Goal: Task Accomplishment & Management: Manage account settings

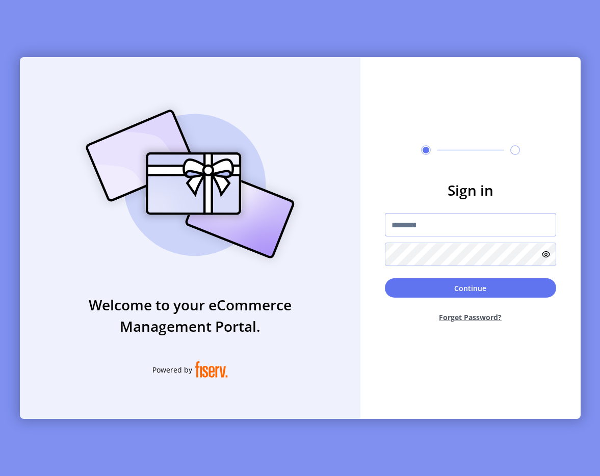
click at [405, 225] on input "text" at bounding box center [470, 224] width 171 height 23
type input "**********"
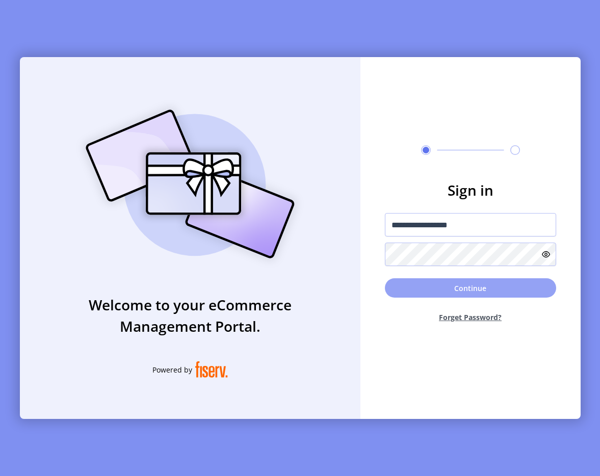
click at [460, 291] on button "Continue" at bounding box center [470, 287] width 171 height 19
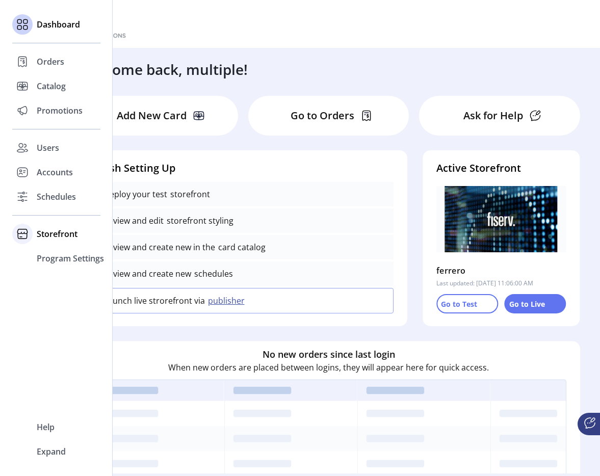
click at [66, 232] on span "Storefront" at bounding box center [57, 234] width 41 height 12
drag, startPoint x: 97, startPoint y: 257, endPoint x: 90, endPoint y: 257, distance: 6.6
click at [94, 257] on div "Configuration" at bounding box center [56, 254] width 88 height 16
click at [90, 257] on span "Configuration" at bounding box center [64, 254] width 54 height 12
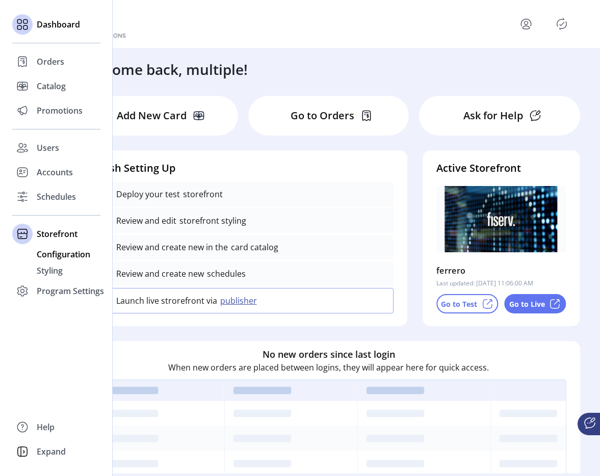
click at [77, 260] on div "Configuration" at bounding box center [56, 254] width 88 height 16
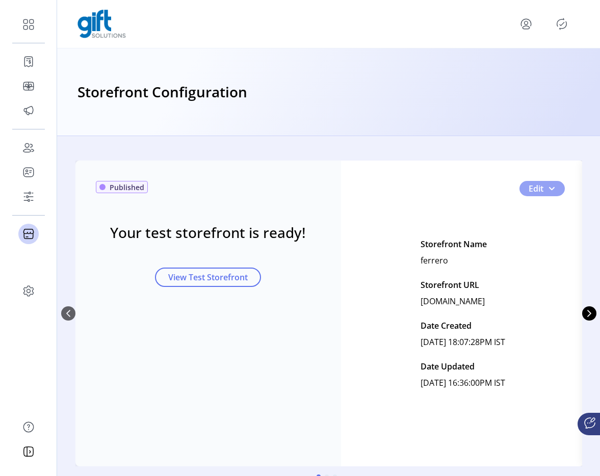
click at [549, 189] on span "0" at bounding box center [551, 188] width 8 height 8
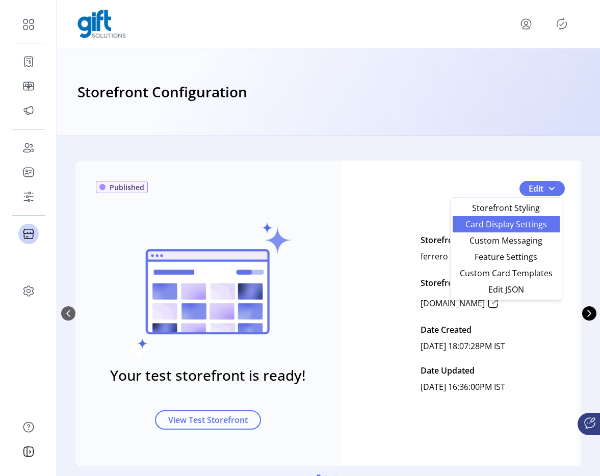
click at [514, 228] on span "Card Display Settings" at bounding box center [506, 224] width 95 height 8
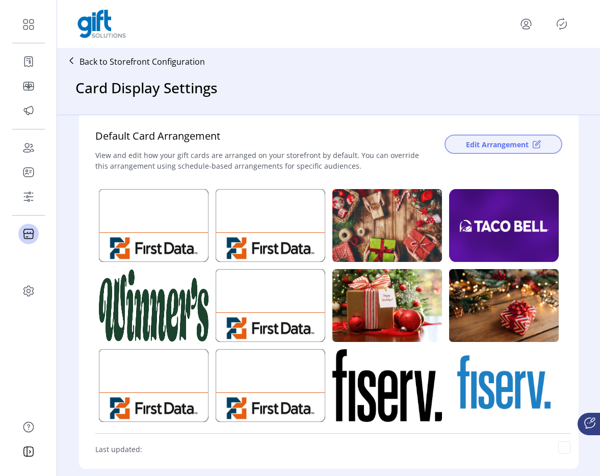
click at [470, 150] on button "Edit Arrangement" at bounding box center [503, 144] width 118 height 19
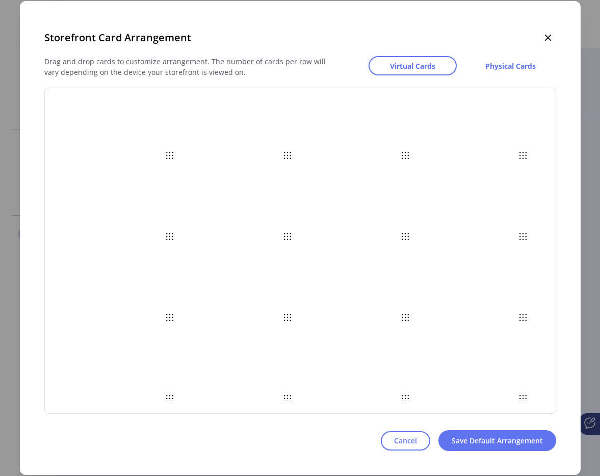
scroll to position [36, 0]
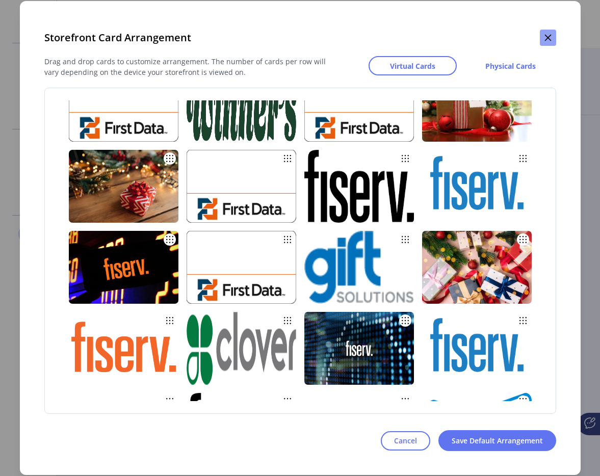
click at [545, 42] on button "button" at bounding box center [548, 38] width 16 height 16
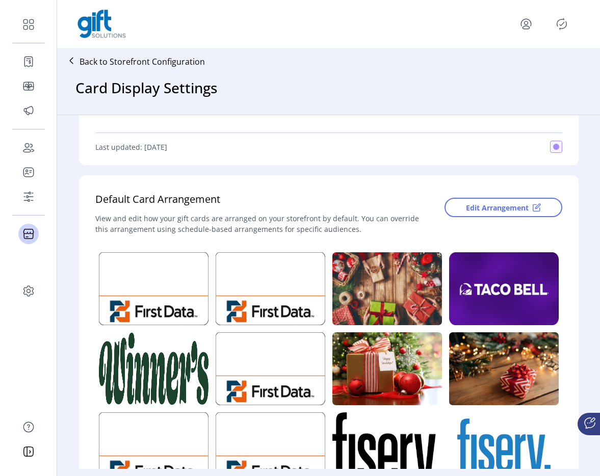
scroll to position [0, 0]
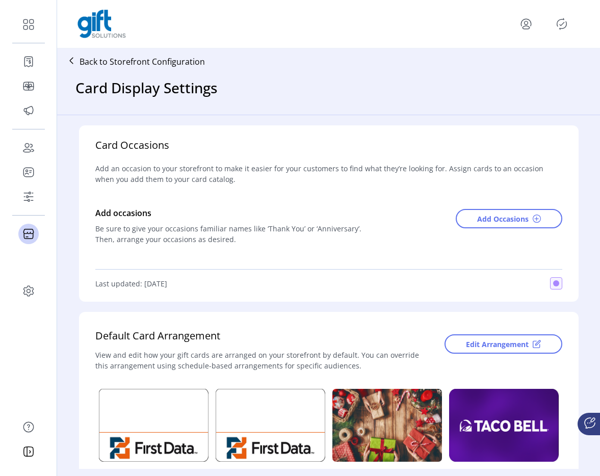
click at [150, 59] on p "Back to Storefront Configuration" at bounding box center [141, 62] width 125 height 12
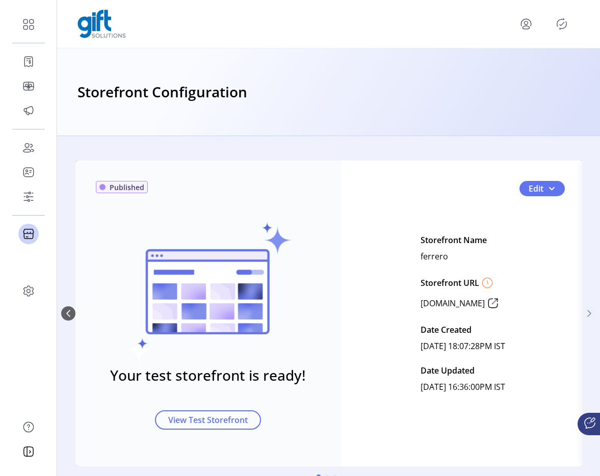
click at [585, 312] on icon "Next Page" at bounding box center [589, 313] width 8 height 8
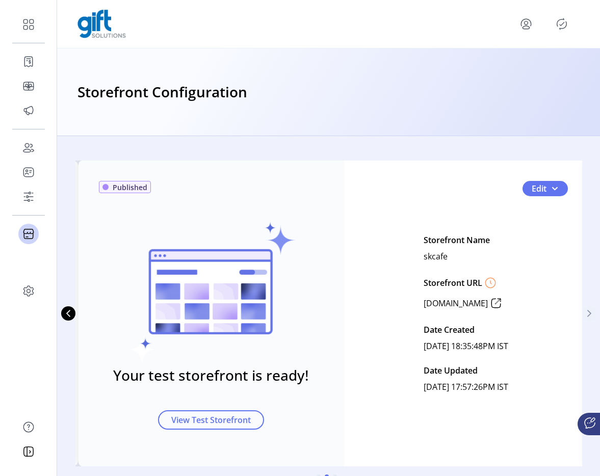
click at [586, 316] on icon "Next Page" at bounding box center [589, 313] width 8 height 8
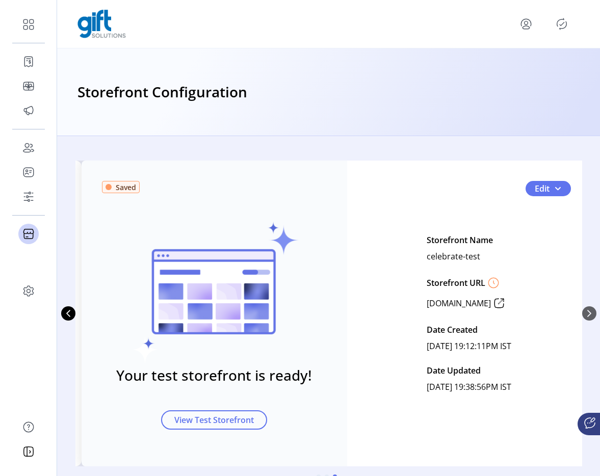
click at [586, 316] on div "Published Your test storefront is ready! View Test Storefront Edit Storefront N…" at bounding box center [328, 314] width 535 height 306
click at [64, 313] on icon "Previous Page" at bounding box center [68, 313] width 8 height 8
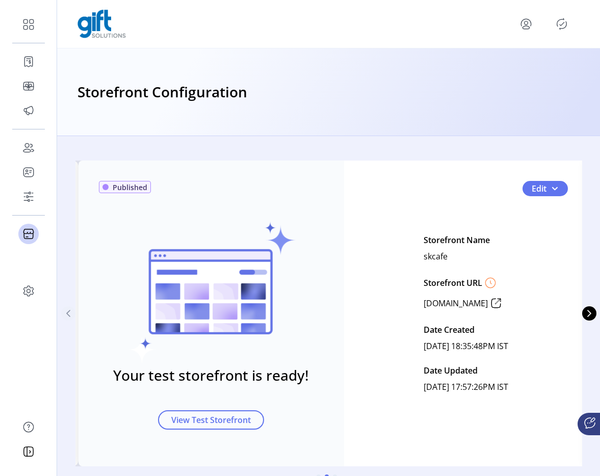
click at [64, 313] on icon "Previous Page" at bounding box center [68, 313] width 8 height 8
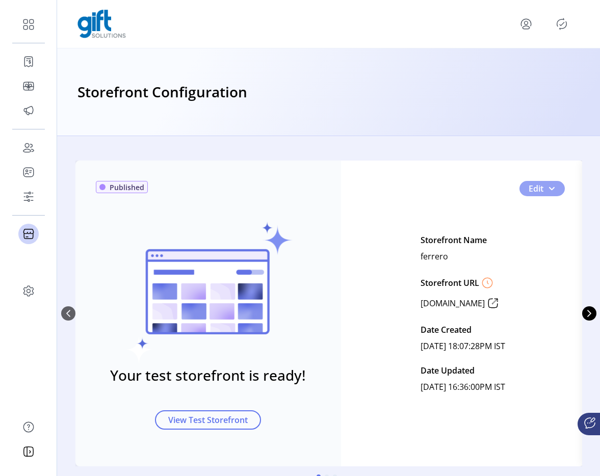
click at [551, 191] on span "0" at bounding box center [551, 188] width 8 height 8
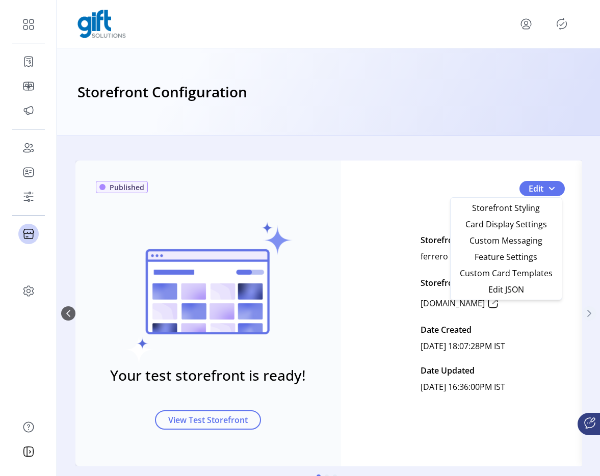
click at [585, 309] on icon "Next Page" at bounding box center [589, 313] width 8 height 8
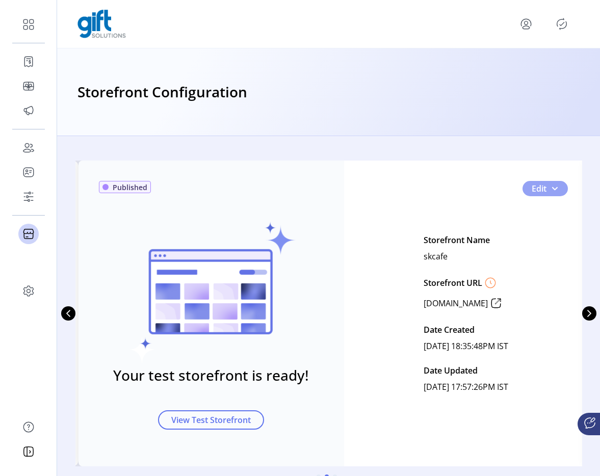
click at [552, 188] on span "1" at bounding box center [554, 188] width 8 height 8
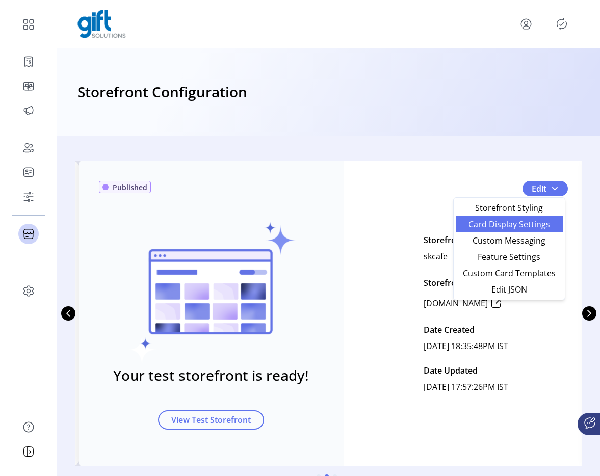
click at [508, 223] on span "Card Display Settings" at bounding box center [509, 224] width 95 height 8
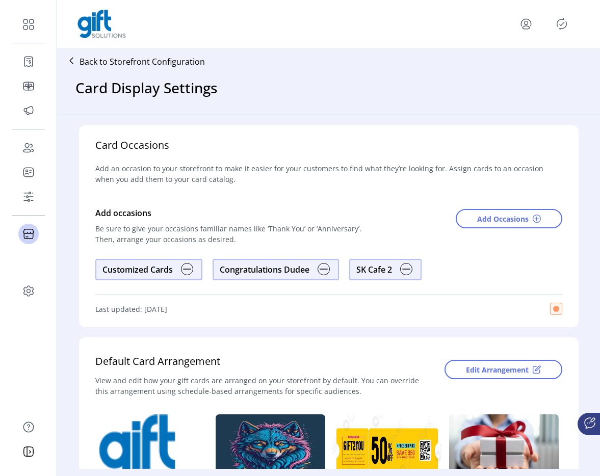
click at [407, 269] on img at bounding box center [406, 269] width 12 height 12
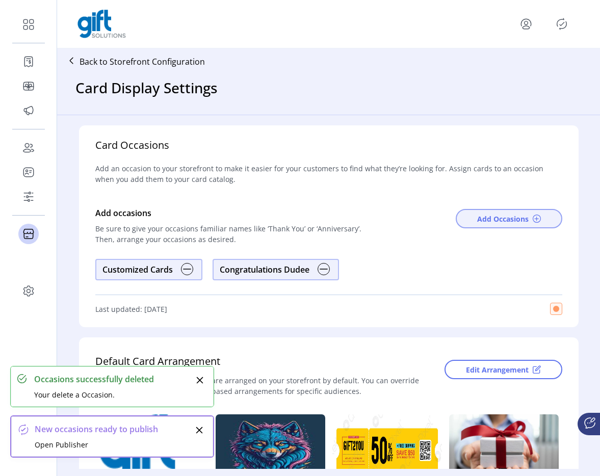
click at [515, 219] on span "Add Occasions" at bounding box center [502, 219] width 51 height 11
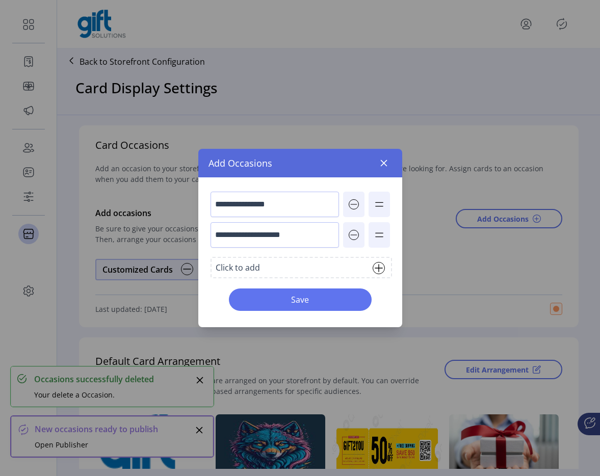
click at [253, 255] on div "**********" at bounding box center [300, 252] width 204 height 150
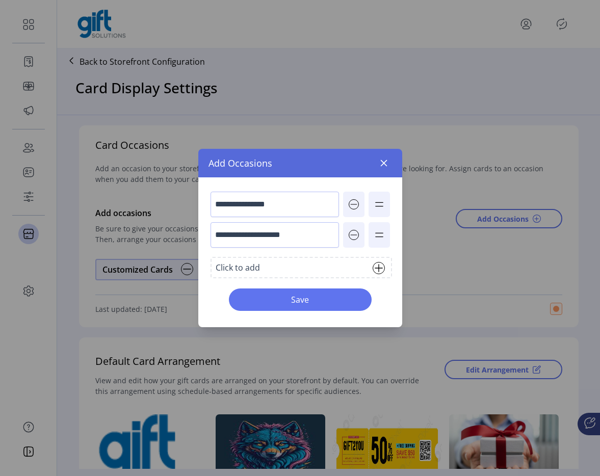
click at [250, 260] on div "Click to add" at bounding box center [300, 267] width 181 height 21
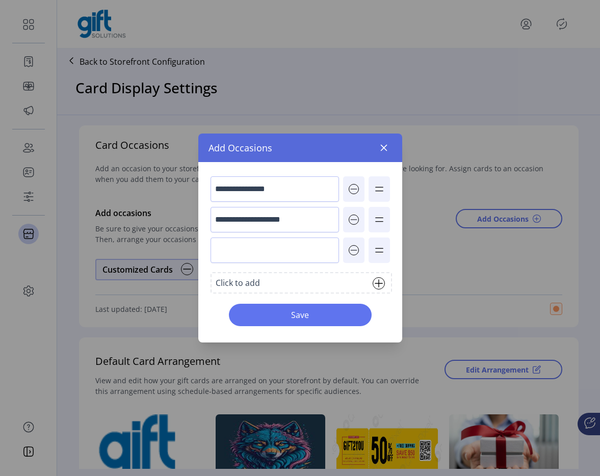
click at [241, 269] on div "**********" at bounding box center [300, 252] width 204 height 180
click at [241, 262] on input "text" at bounding box center [274, 249] width 128 height 25
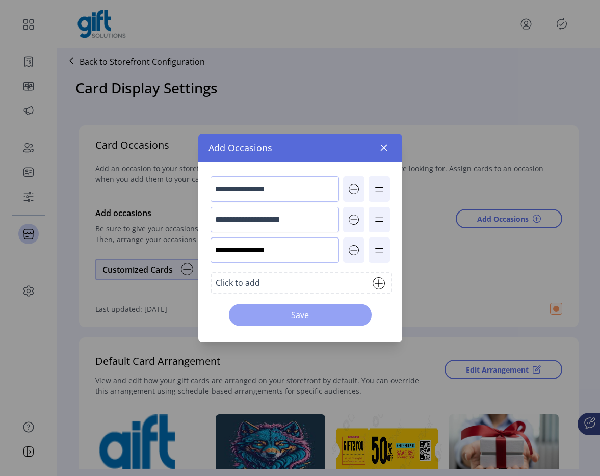
type input "**********"
click at [310, 316] on span "Save" at bounding box center [300, 315] width 116 height 12
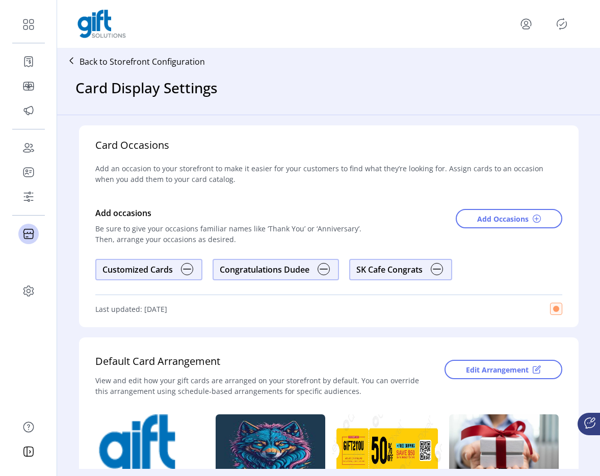
click at [564, 29] on icon "Publisher Panel" at bounding box center [561, 24] width 16 height 16
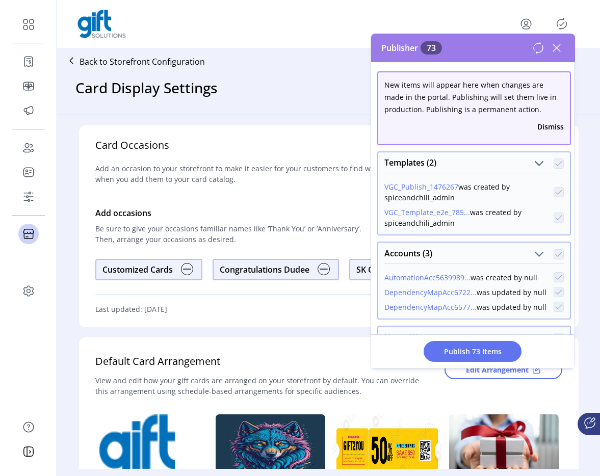
click at [561, 43] on icon at bounding box center [556, 48] width 16 height 16
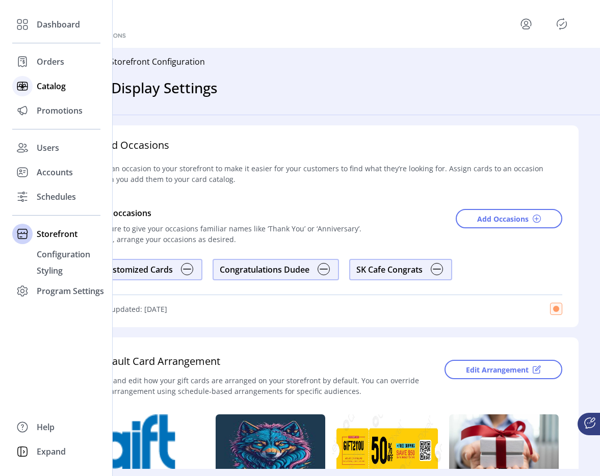
click at [37, 74] on div "Catalog" at bounding box center [56, 86] width 88 height 24
click at [35, 82] on div "Catalog" at bounding box center [56, 86] width 88 height 24
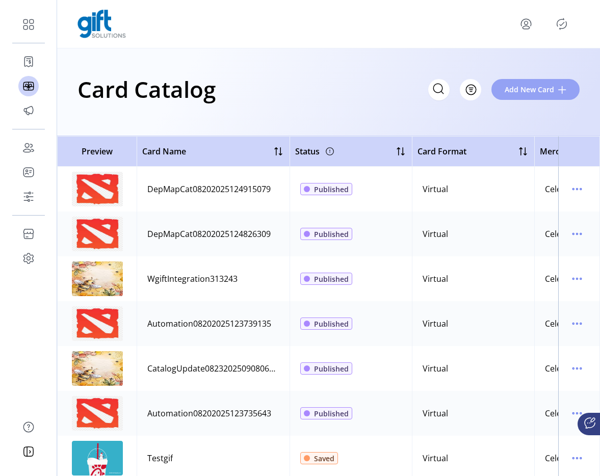
click at [527, 92] on span "Add New Card" at bounding box center [528, 89] width 49 height 11
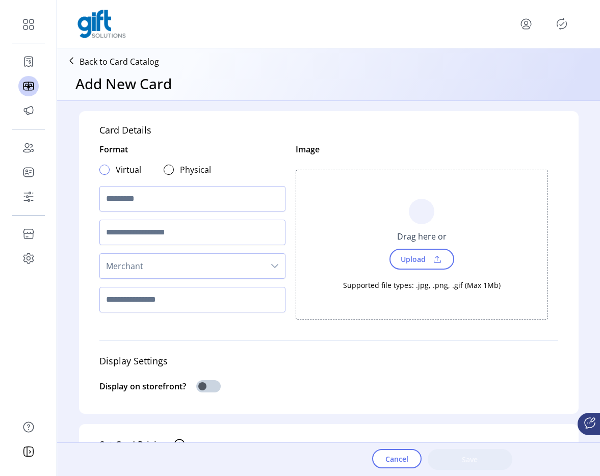
click at [101, 168] on div at bounding box center [104, 170] width 10 height 10
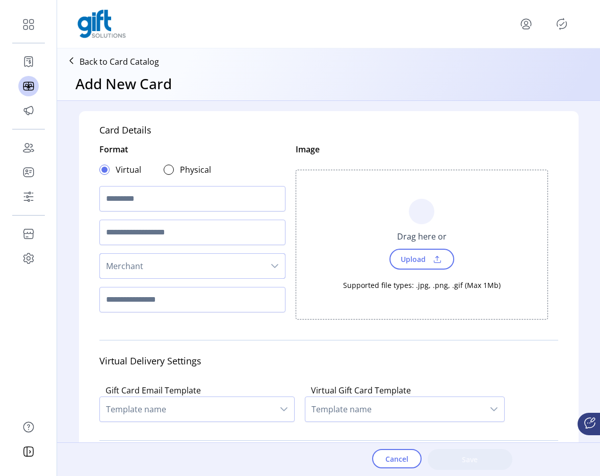
click at [137, 264] on span "Merchant" at bounding box center [182, 266] width 165 height 24
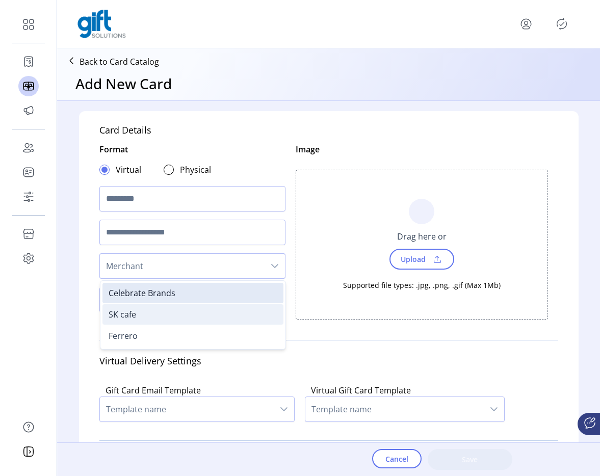
click at [133, 318] on span "SK cafe" at bounding box center [123, 314] width 28 height 11
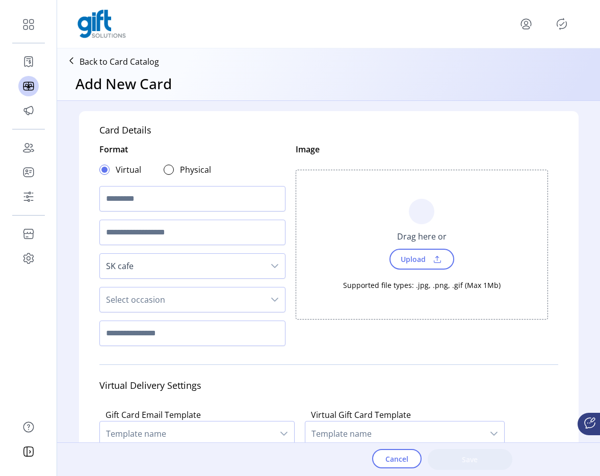
click at [222, 296] on span "Select occasion" at bounding box center [182, 299] width 165 height 24
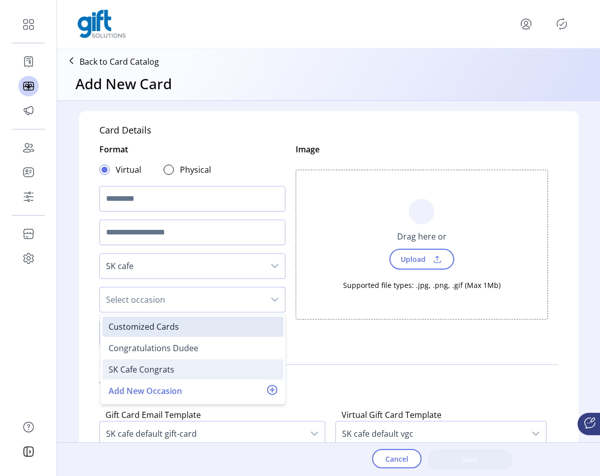
click at [168, 366] on div "SK Cafe Congrats" at bounding box center [142, 369] width 66 height 12
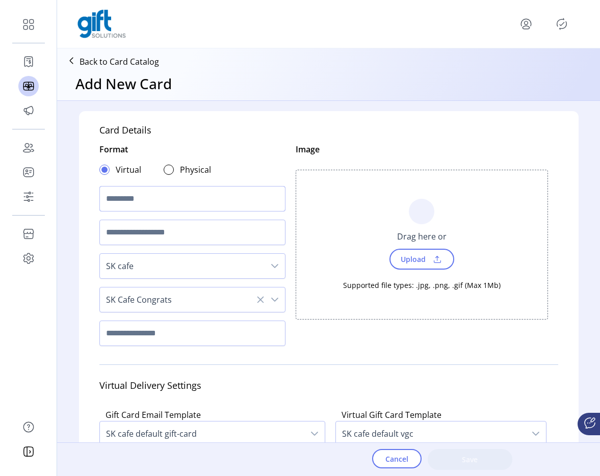
click at [160, 206] on input "text" at bounding box center [192, 198] width 186 height 25
click at [116, 60] on p "Back to Card Catalog" at bounding box center [118, 62] width 79 height 12
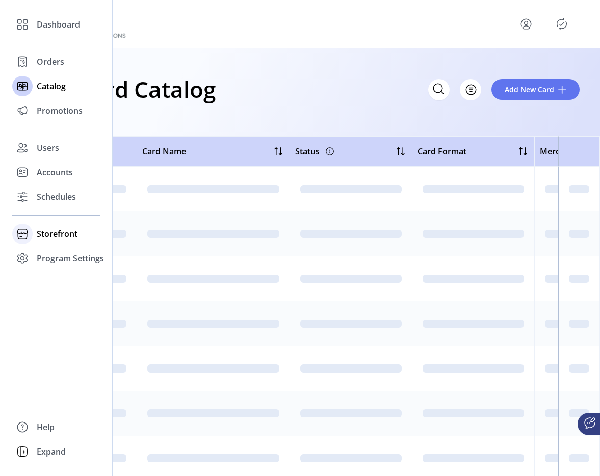
click at [58, 230] on span "Storefront" at bounding box center [57, 234] width 41 height 12
click at [75, 251] on span "Configuration" at bounding box center [64, 254] width 54 height 12
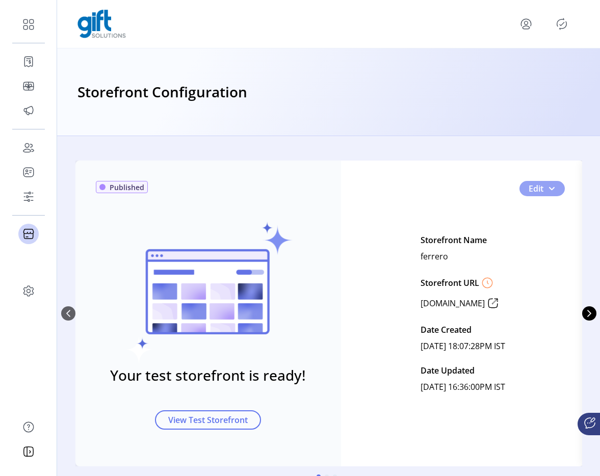
click at [552, 190] on button "Edit" at bounding box center [541, 188] width 45 height 15
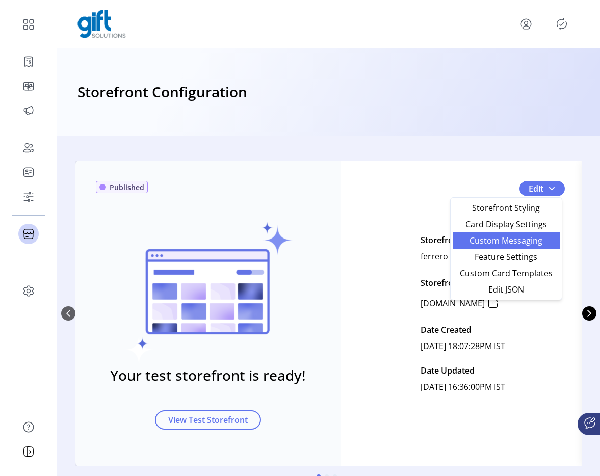
click at [497, 244] on span "Custom Messaging" at bounding box center [506, 240] width 95 height 8
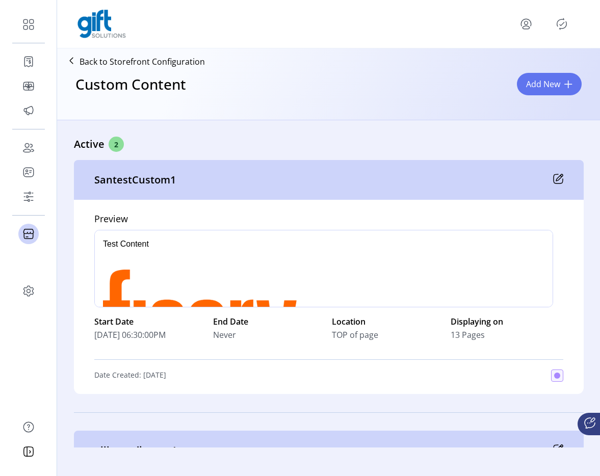
click at [543, 96] on div "Custom Content Add New" at bounding box center [328, 93] width 535 height 45
click at [542, 92] on button "Add New" at bounding box center [549, 84] width 65 height 22
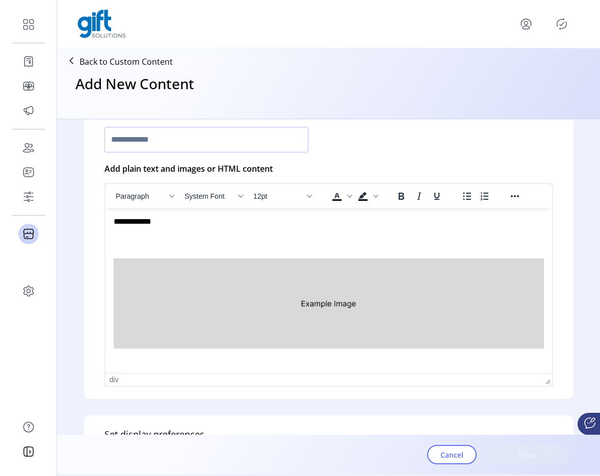
scroll to position [281, 0]
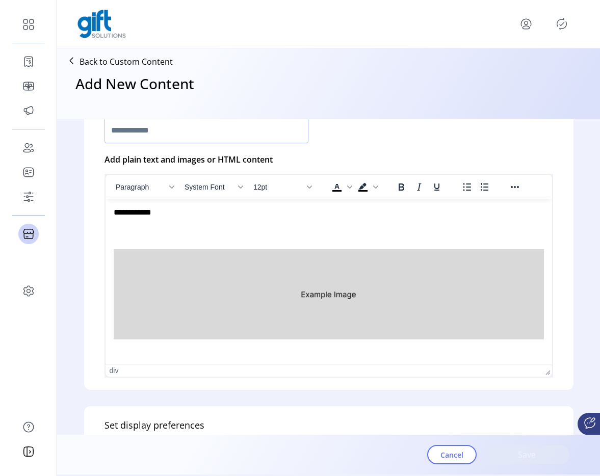
click at [283, 284] on img "Rich Text Area. Press ALT-0 for help." at bounding box center [328, 294] width 430 height 90
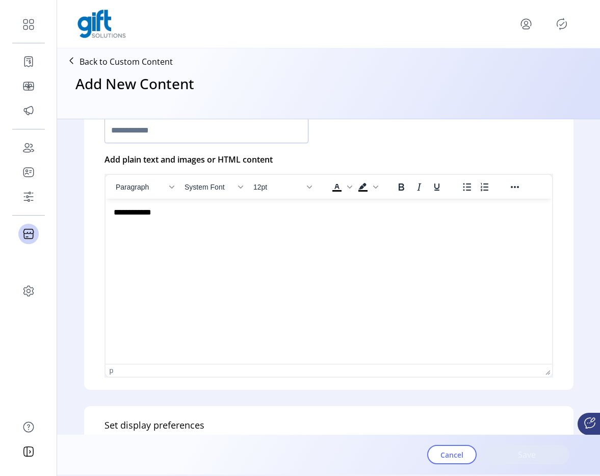
click at [518, 176] on div "Paragraph System Font 12pt To open the popup, press Shift+Enter To open the pop…" at bounding box center [328, 187] width 446 height 24
click at [514, 181] on icon "Reveal or hide additional toolbar items" at bounding box center [515, 187] width 12 height 12
click at [429, 210] on icon "Insert/edit image" at bounding box center [430, 206] width 9 height 9
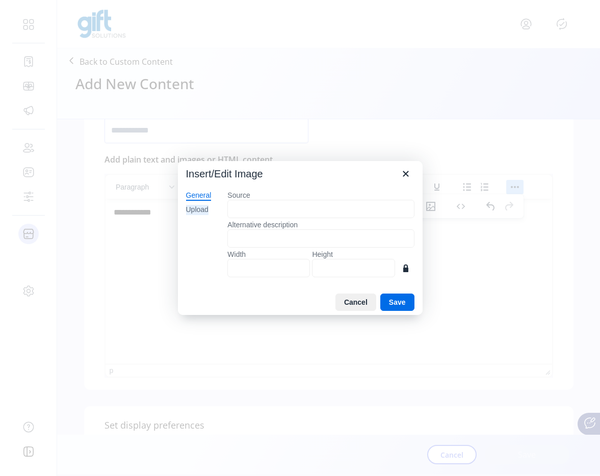
click at [194, 209] on div "Upload" at bounding box center [197, 210] width 22 height 10
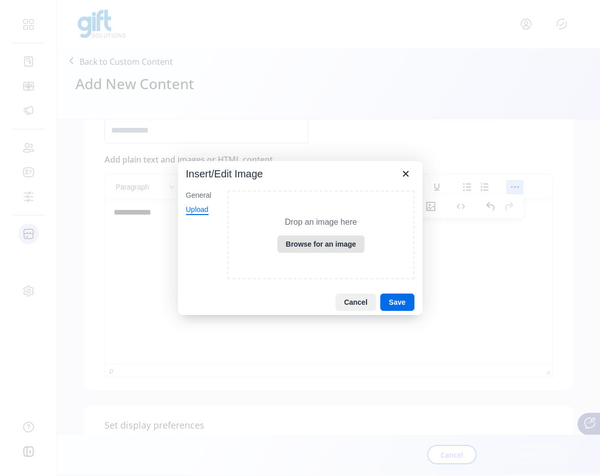
click at [310, 237] on button "Browse for an image" at bounding box center [321, 243] width 88 height 17
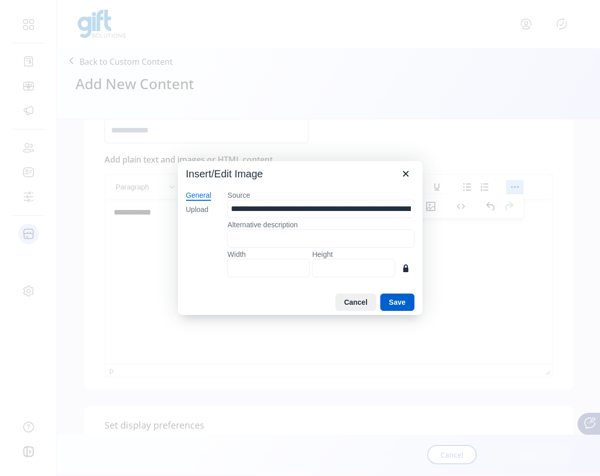
type input "****"
type input "***"
click at [394, 301] on button "Save" at bounding box center [397, 302] width 34 height 17
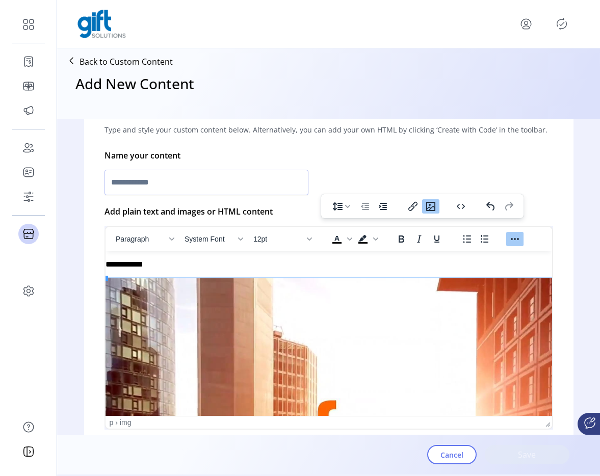
scroll to position [217, 0]
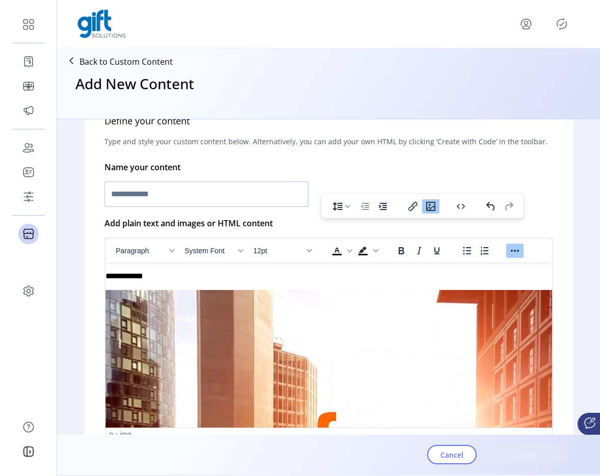
click at [158, 194] on input "text" at bounding box center [206, 193] width 204 height 25
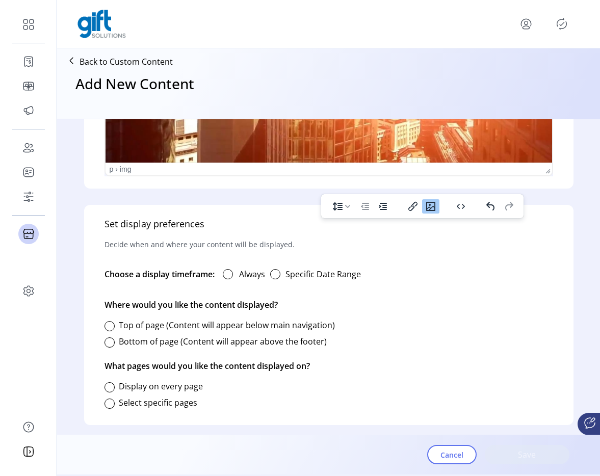
scroll to position [176, 8]
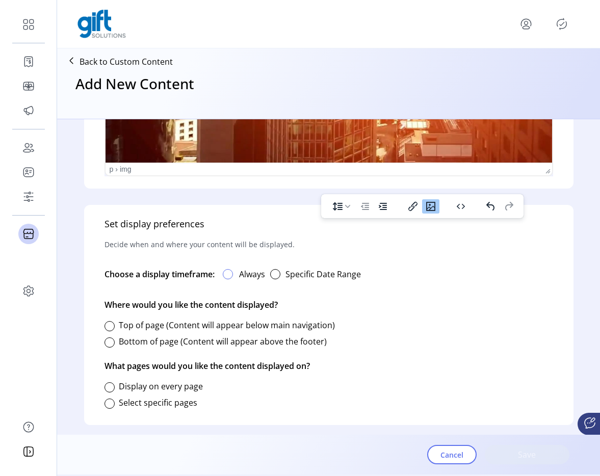
type input "**********"
click at [227, 274] on div at bounding box center [228, 274] width 10 height 10
click at [112, 326] on div at bounding box center [109, 326] width 10 height 10
click at [109, 387] on div at bounding box center [109, 387] width 10 height 10
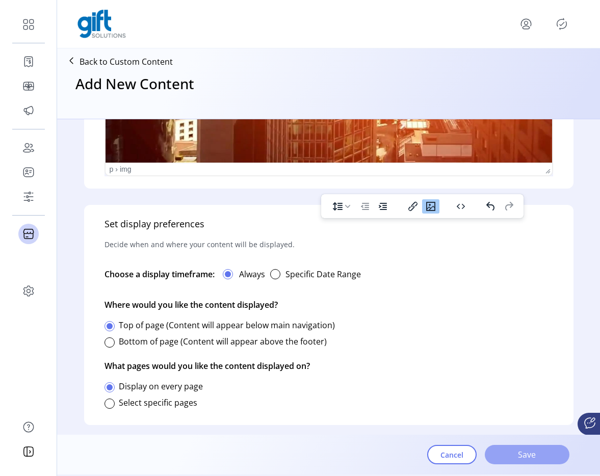
click at [537, 457] on span "Save" at bounding box center [527, 454] width 58 height 12
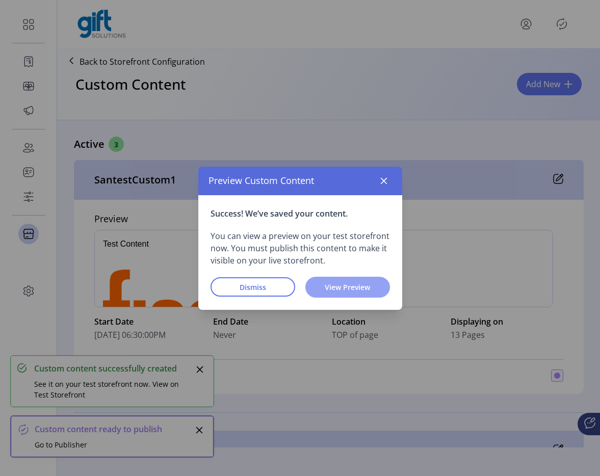
click at [363, 287] on span "View Preview" at bounding box center [347, 287] width 58 height 11
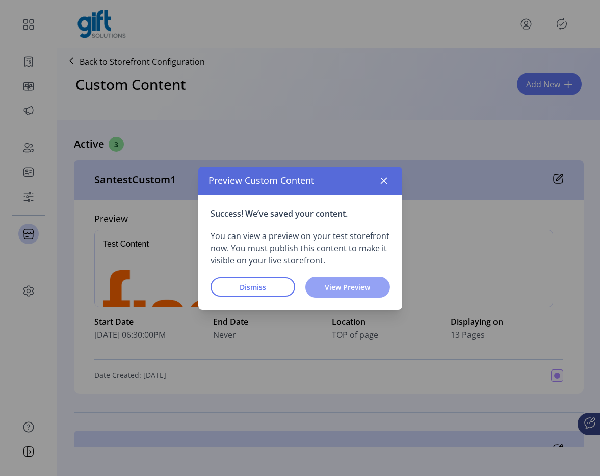
click at [344, 288] on span "View Preview" at bounding box center [347, 287] width 58 height 11
click at [386, 184] on icon "button" at bounding box center [384, 181] width 8 height 8
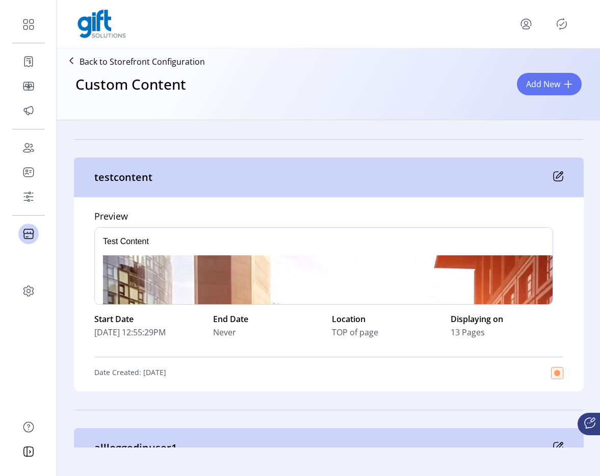
scroll to position [288, 0]
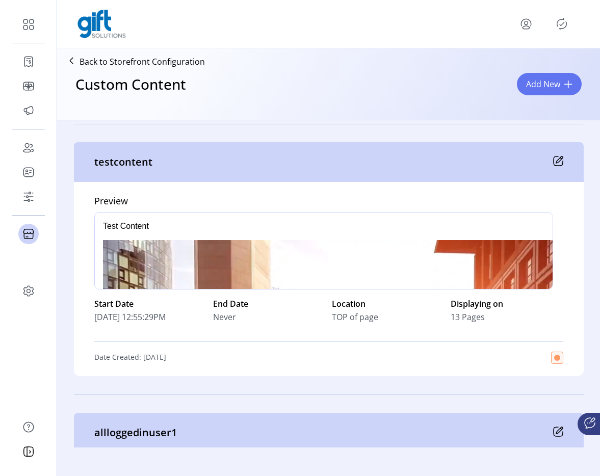
click at [163, 64] on p "Back to Storefront Configuration" at bounding box center [141, 62] width 125 height 12
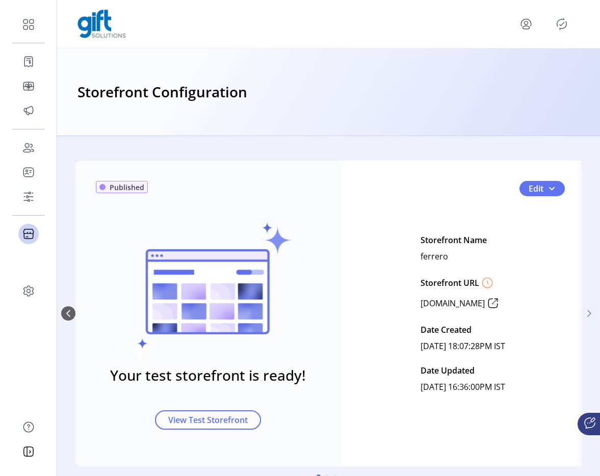
click at [587, 317] on icon "Next Page" at bounding box center [589, 313] width 8 height 8
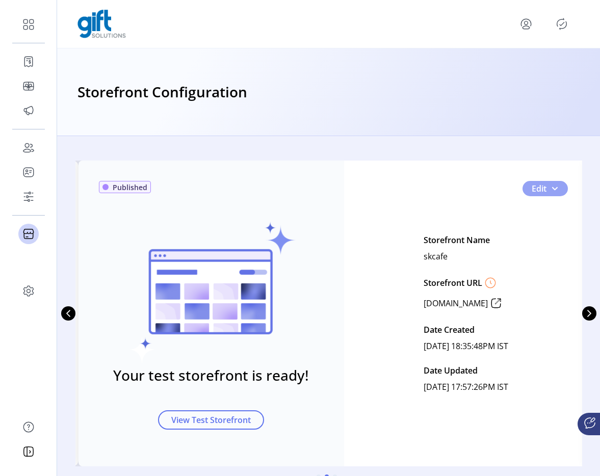
click at [550, 193] on button "Edit" at bounding box center [544, 188] width 45 height 15
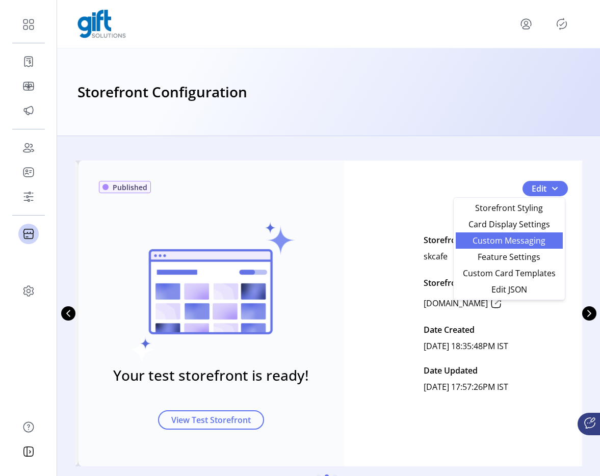
click at [532, 244] on span "Custom Messaging" at bounding box center [509, 240] width 95 height 8
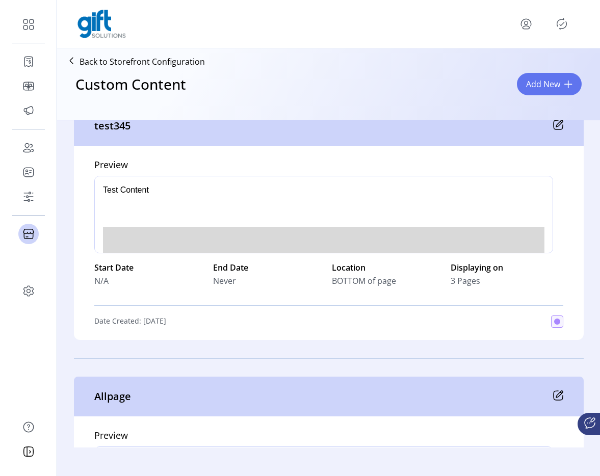
scroll to position [76, 0]
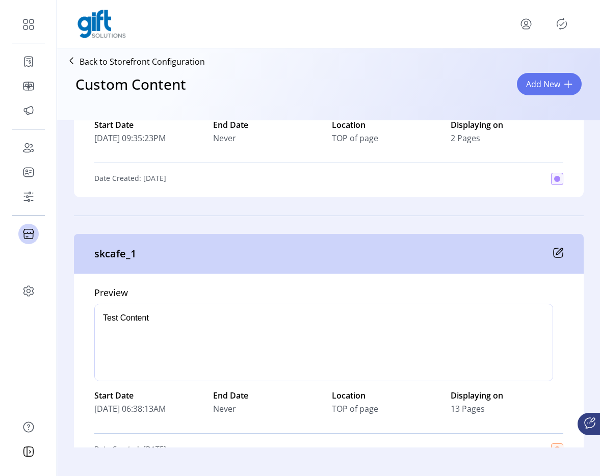
click at [162, 271] on div "skcafe_1" at bounding box center [329, 254] width 510 height 40
click at [107, 63] on p "Back to Storefront Configuration" at bounding box center [141, 62] width 125 height 12
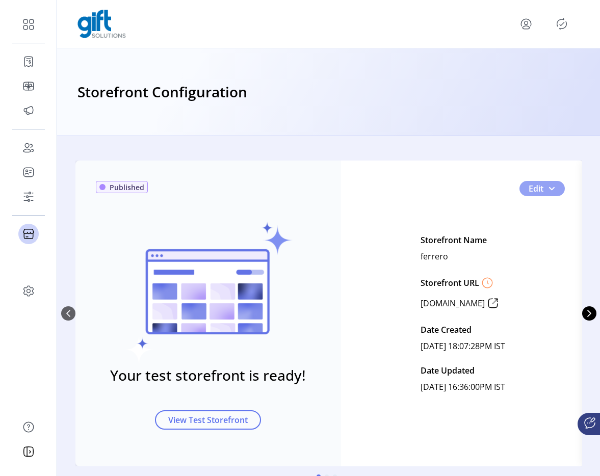
click at [545, 193] on button "Edit" at bounding box center [541, 188] width 45 height 15
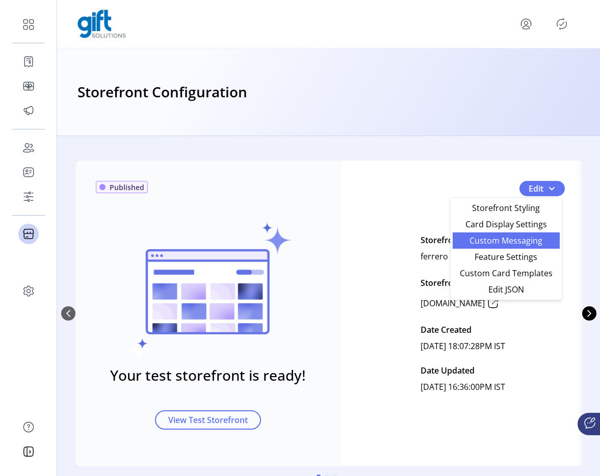
click at [496, 241] on span "Custom Messaging" at bounding box center [506, 240] width 95 height 8
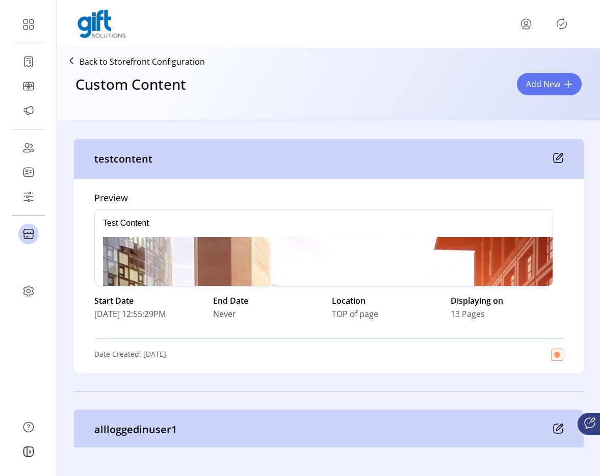
drag, startPoint x: 139, startPoint y: 320, endPoint x: 202, endPoint y: 323, distance: 63.2
click at [202, 323] on div "Start Date 09/08/2025 12:55:29PM End Date Never Location TOP of page Displaying…" at bounding box center [328, 307] width 469 height 42
drag, startPoint x: 134, startPoint y: 312, endPoint x: 198, endPoint y: 317, distance: 64.4
click at [198, 317] on div "09/08/2025 12:55:29PM" at bounding box center [150, 314] width 113 height 12
copy span "12:55:29PM"
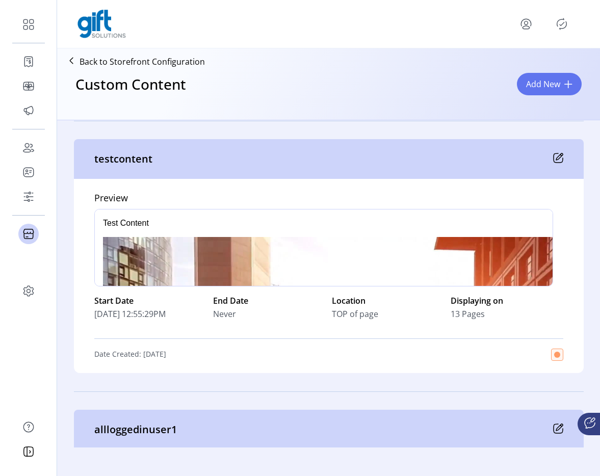
click at [113, 61] on p "Back to Storefront Configuration" at bounding box center [141, 62] width 125 height 12
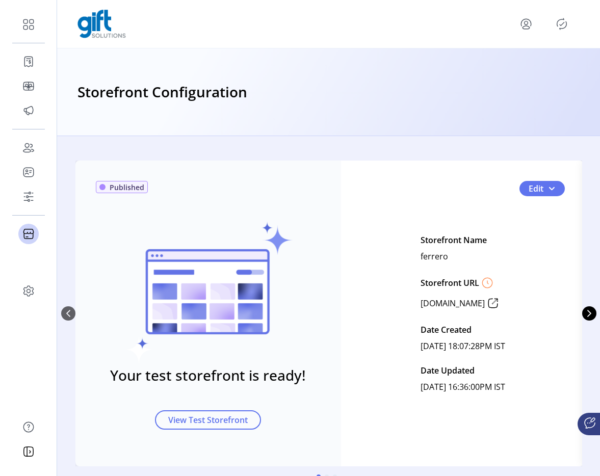
click at [270, 128] on div "Storefront Configuration" at bounding box center [328, 92] width 543 height 88
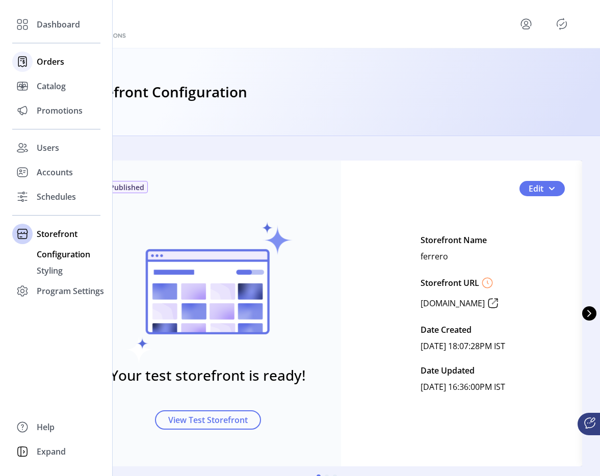
click at [43, 62] on span "Orders" at bounding box center [51, 62] width 28 height 12
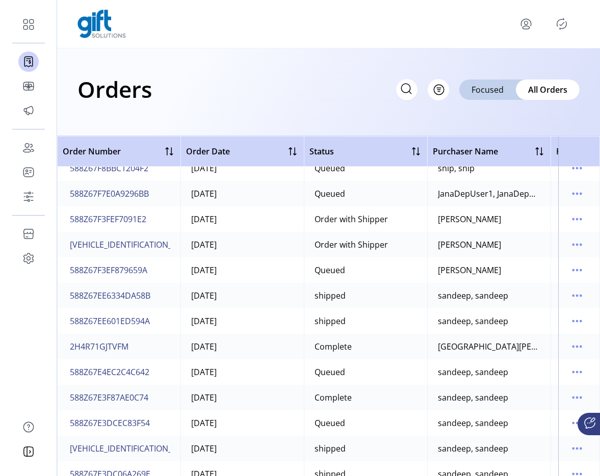
scroll to position [1443, 0]
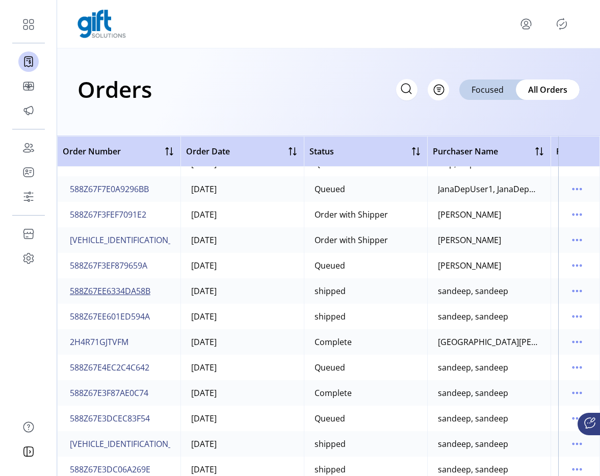
click at [135, 290] on span "588Z67EE6334DA58B" at bounding box center [110, 291] width 81 height 12
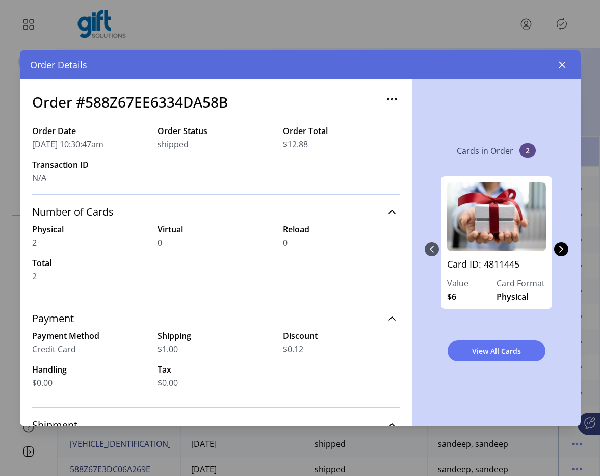
click at [384, 100] on icon "button" at bounding box center [392, 99] width 16 height 16
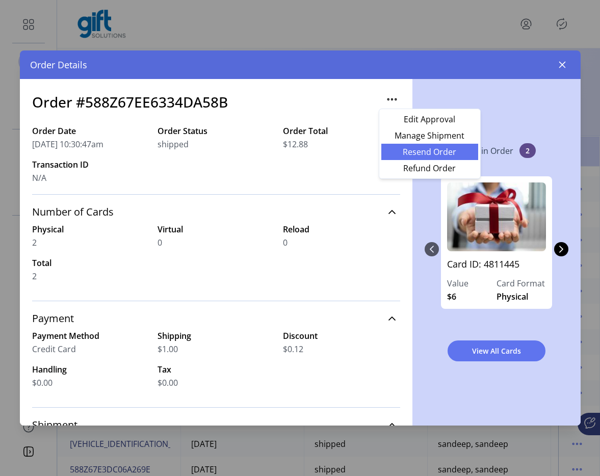
click at [417, 156] on span "Resend Order" at bounding box center [429, 152] width 85 height 8
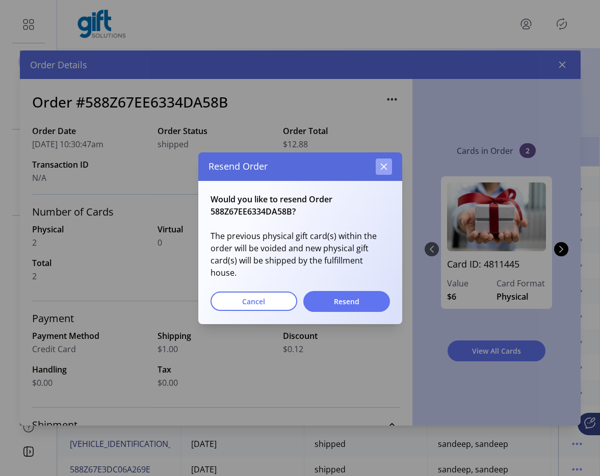
click at [384, 170] on icon "button" at bounding box center [383, 166] width 7 height 7
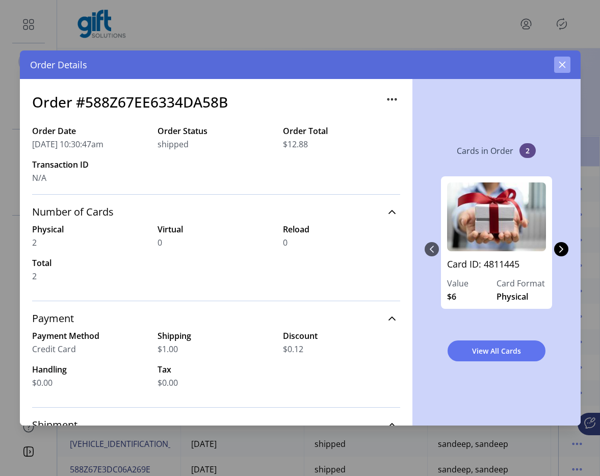
click at [561, 61] on icon "button" at bounding box center [562, 65] width 8 height 8
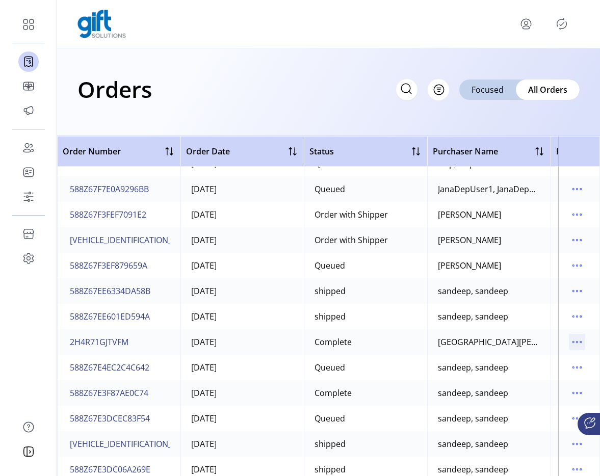
click at [576, 343] on icon "menu" at bounding box center [577, 342] width 16 height 16
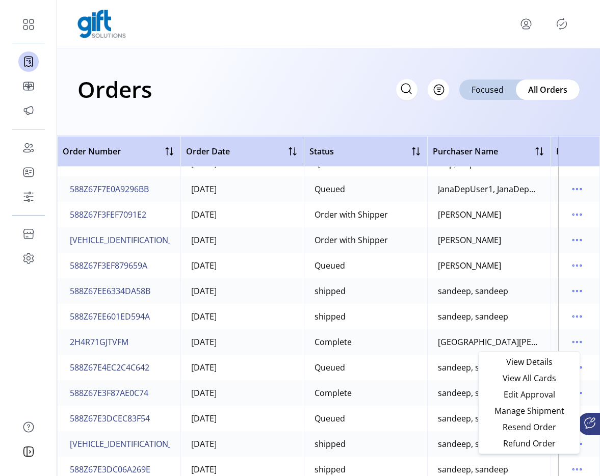
click at [437, 349] on td "Galicia, Gonzalo" at bounding box center [488, 341] width 123 height 25
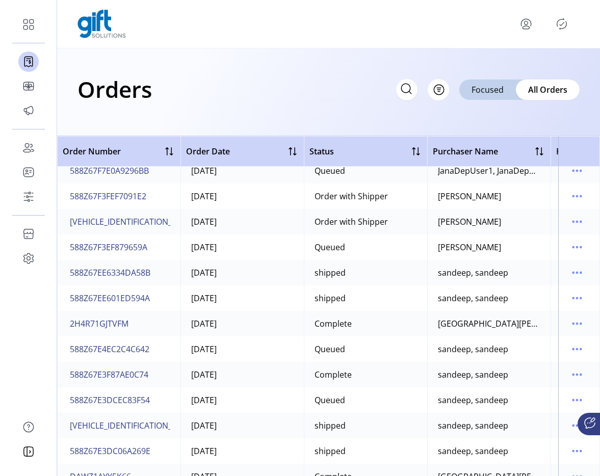
scroll to position [1469, 0]
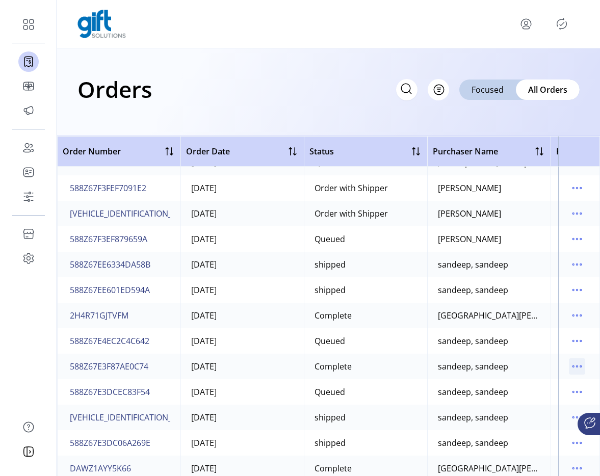
click at [579, 372] on p-button at bounding box center [577, 368] width 16 height 11
click at [573, 369] on icon "menu" at bounding box center [577, 366] width 16 height 16
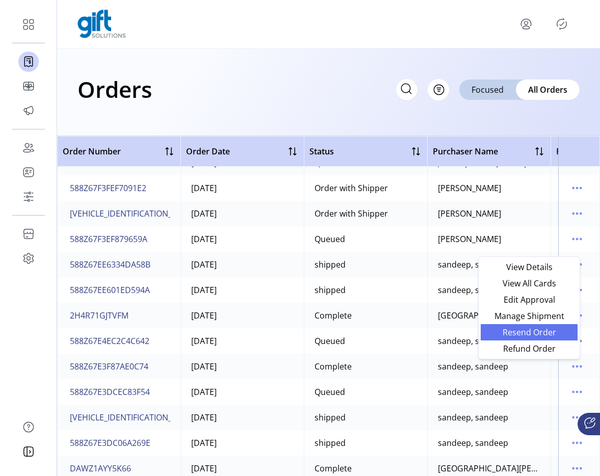
click at [508, 335] on span "Resend Order" at bounding box center [529, 332] width 85 height 8
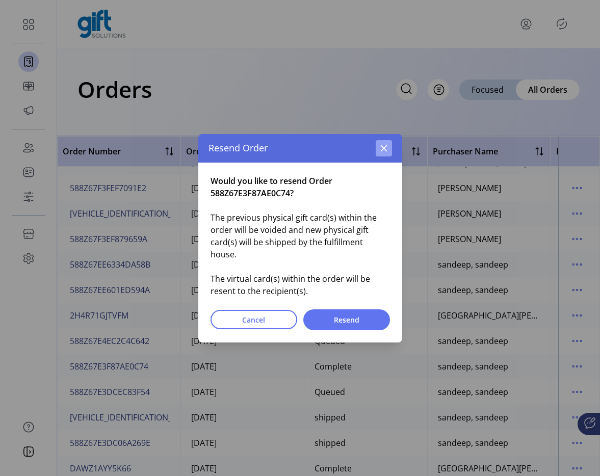
click at [387, 151] on button "button" at bounding box center [384, 148] width 16 height 16
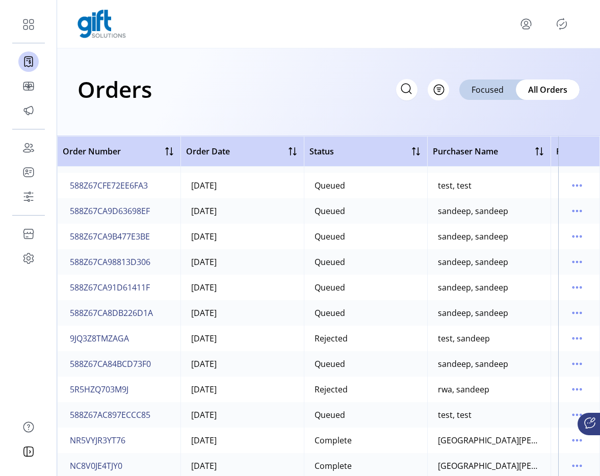
scroll to position [1982, 0]
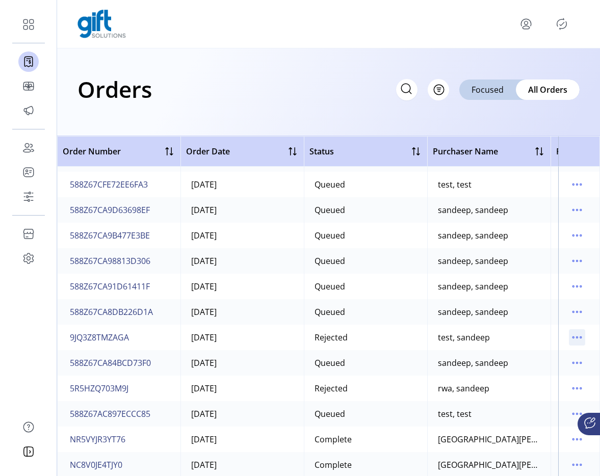
click at [577, 342] on icon "menu" at bounding box center [577, 337] width 16 height 16
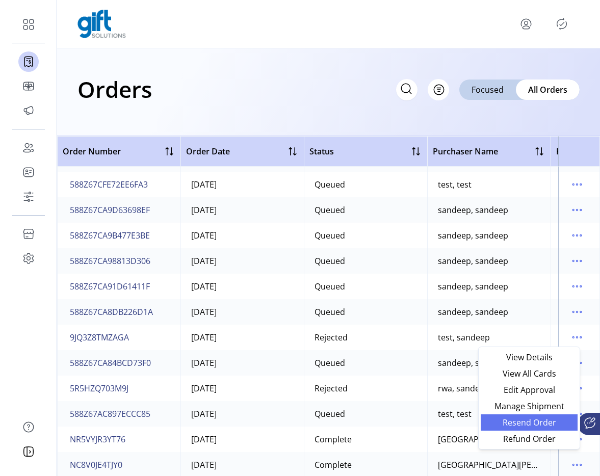
click at [536, 422] on span "Resend Order" at bounding box center [529, 422] width 85 height 8
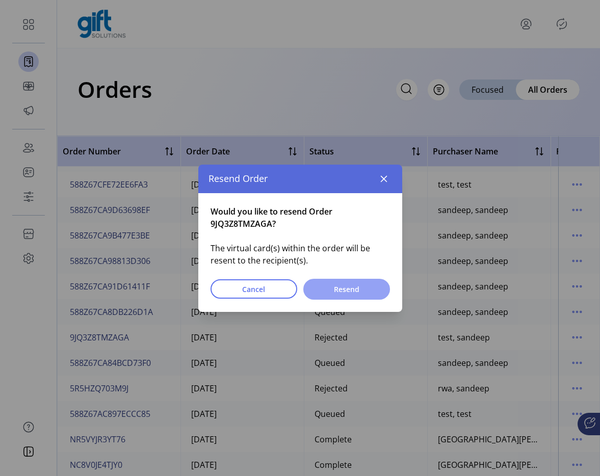
click at [370, 287] on span "Resend" at bounding box center [346, 289] width 60 height 11
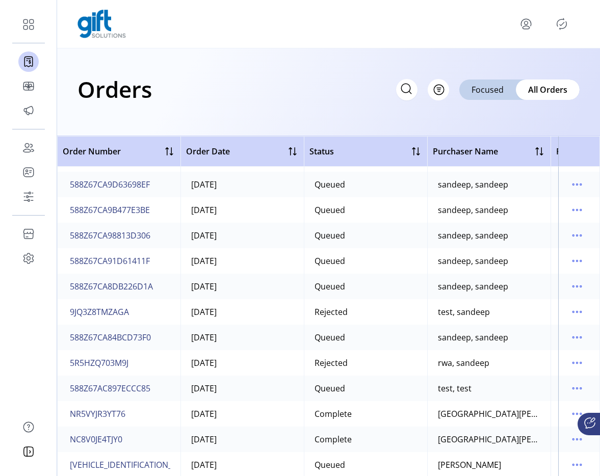
scroll to position [2008, 0]
drag, startPoint x: 306, startPoint y: 309, endPoint x: 384, endPoint y: 310, distance: 78.0
click at [384, 310] on td "Rejected" at bounding box center [365, 311] width 123 height 25
click at [569, 315] on icon "menu" at bounding box center [577, 311] width 16 height 16
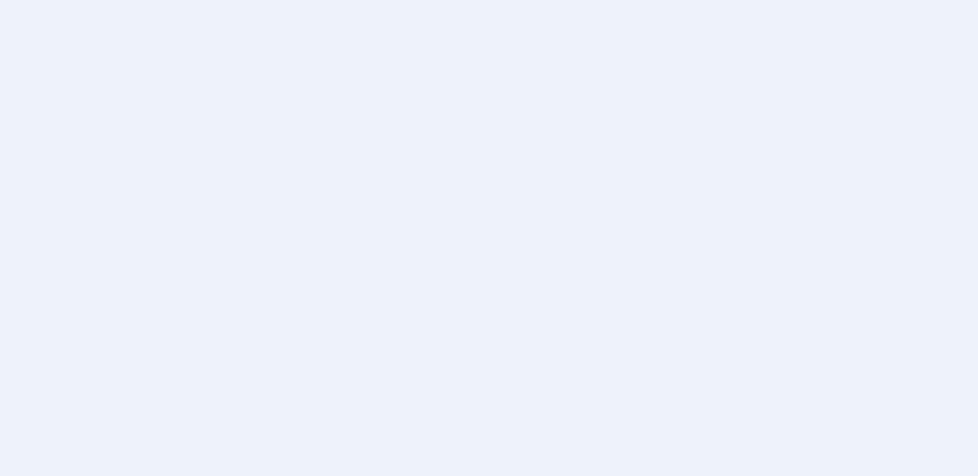
click at [686, 134] on div at bounding box center [489, 238] width 978 height 476
click at [54, 28] on div at bounding box center [489, 238] width 978 height 476
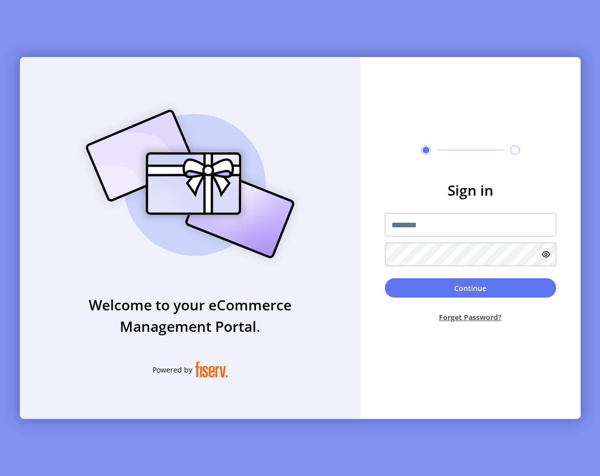
click at [231, 44] on div "Welcome to your eCommerce Management Portal. Powered by Sign in Continue Forget…" at bounding box center [300, 238] width 600 height 476
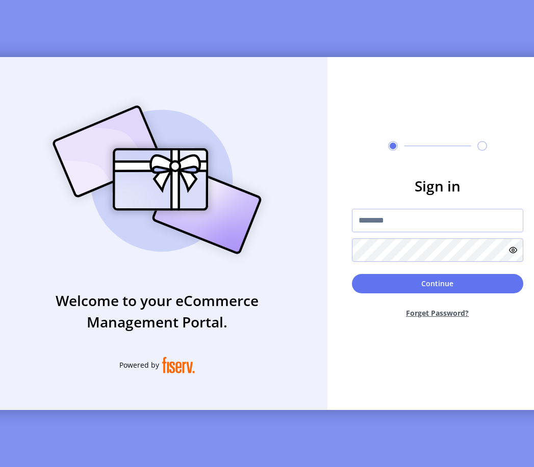
click at [474, 70] on div "Sign in Continue Forget Password?" at bounding box center [437, 233] width 220 height 353
click at [392, 222] on input "text" at bounding box center [437, 220] width 171 height 23
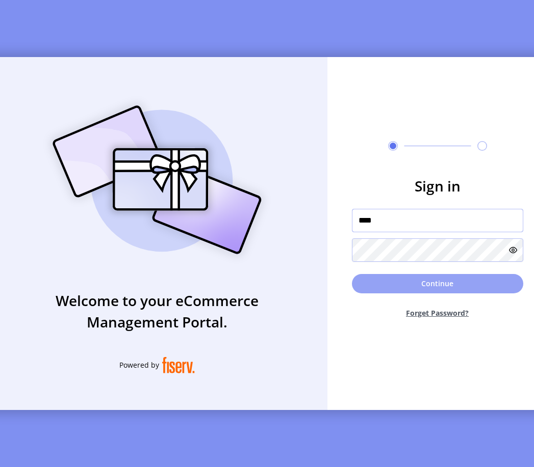
type input "**********"
click at [446, 289] on button "Continue" at bounding box center [437, 283] width 171 height 19
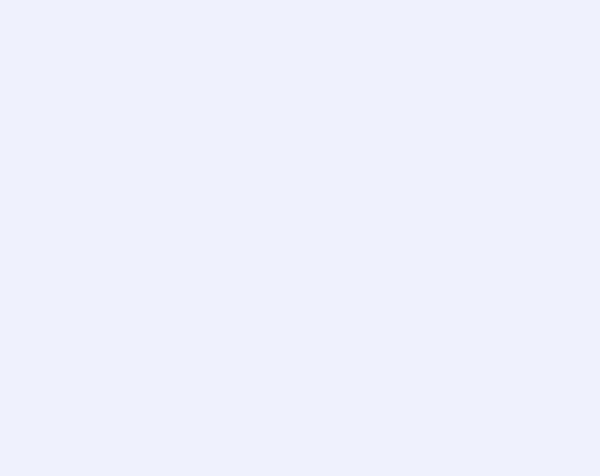
click at [426, 123] on div at bounding box center [300, 238] width 600 height 476
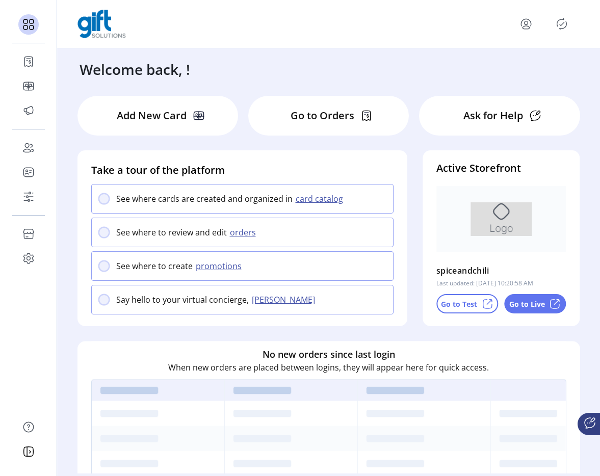
click at [555, 25] on icon "Publisher Panel" at bounding box center [561, 24] width 16 height 16
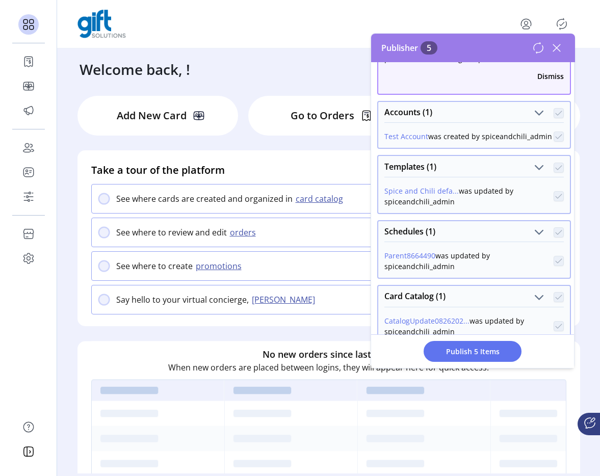
scroll to position [151, 0]
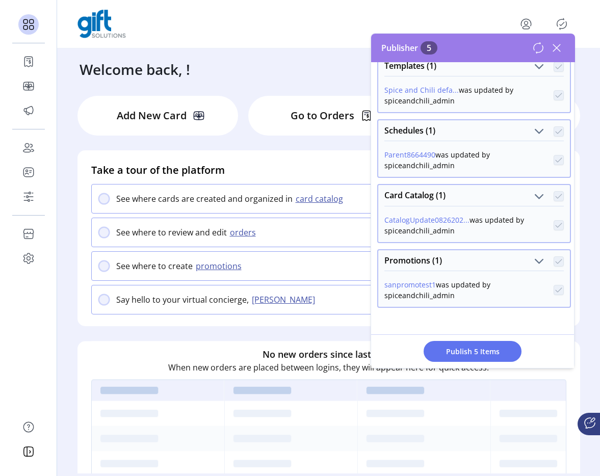
click at [557, 46] on icon at bounding box center [556, 47] width 7 height 7
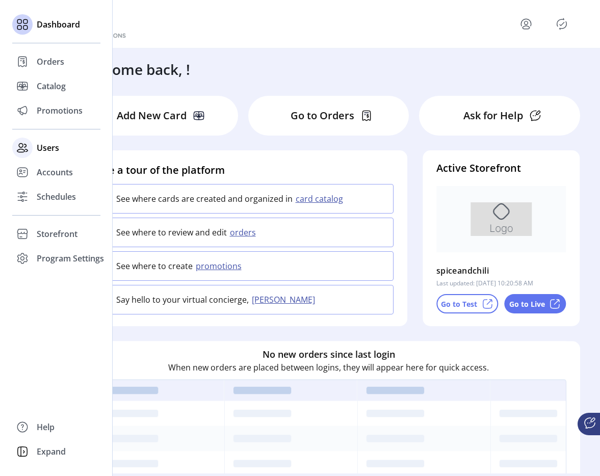
click at [30, 150] on icon at bounding box center [22, 148] width 16 height 16
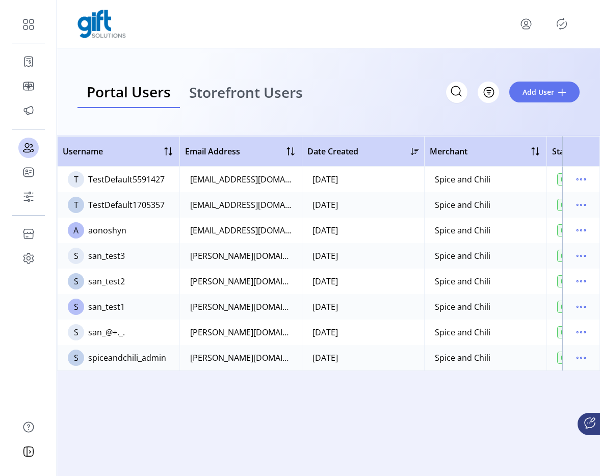
click at [248, 103] on link "Storefront Users" at bounding box center [246, 92] width 132 height 32
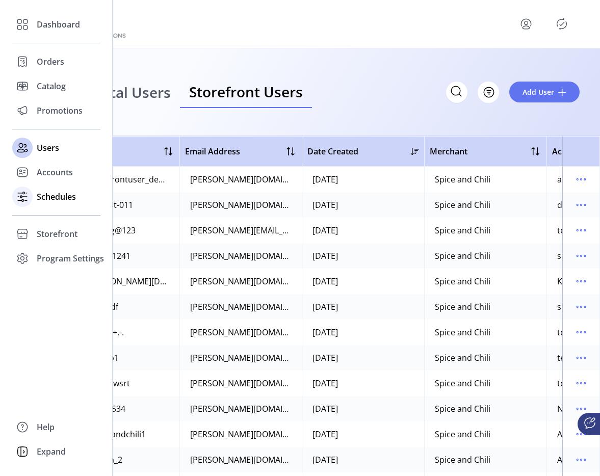
click at [33, 192] on div "Schedules" at bounding box center [56, 196] width 88 height 24
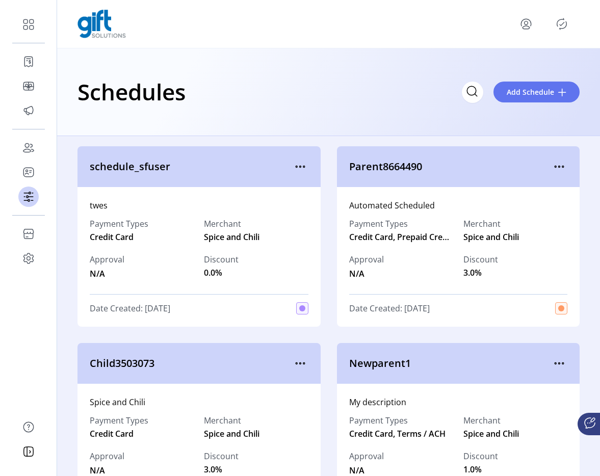
click at [557, 23] on icon "Publisher Panel" at bounding box center [562, 23] width 10 height 11
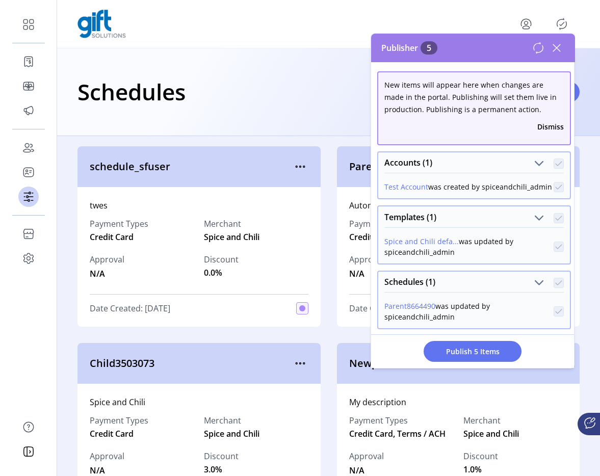
click at [541, 121] on button "Dismiss" at bounding box center [550, 126] width 26 height 11
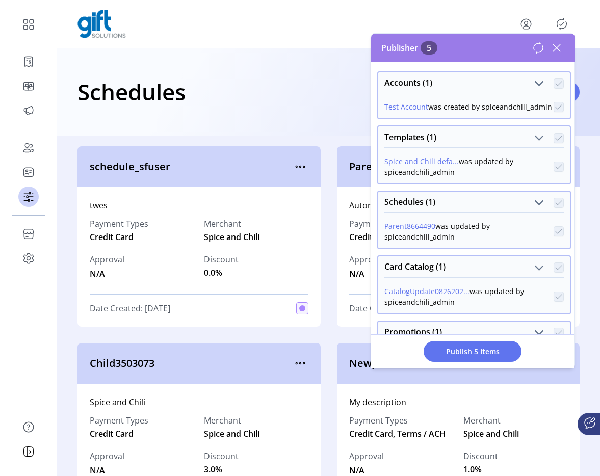
click at [538, 46] on icon at bounding box center [538, 48] width 12 height 12
click at [557, 47] on icon at bounding box center [556, 47] width 7 height 7
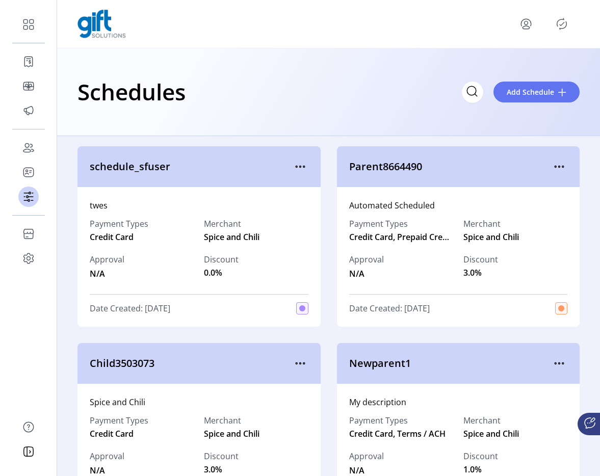
click at [282, 69] on div "Schedules Add Schedule" at bounding box center [328, 92] width 543 height 88
click at [529, 25] on icon "menu" at bounding box center [526, 24] width 16 height 16
click at [504, 66] on span "Sign Out" at bounding box center [489, 64] width 76 height 8
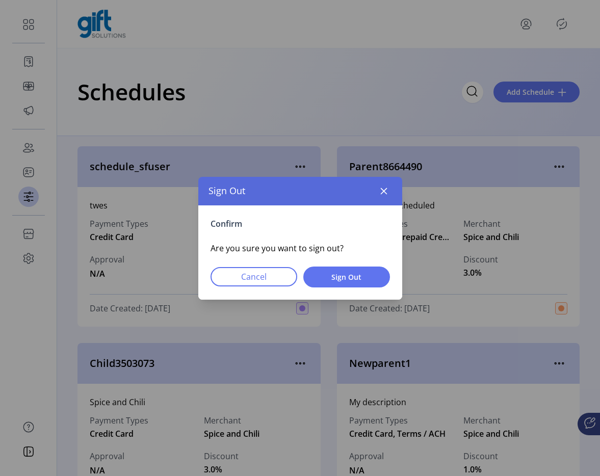
click at [358, 264] on div "Confirm Are you sure you want to sign out? Cancel Sign Out" at bounding box center [300, 252] width 204 height 94
click at [354, 275] on span "Sign Out" at bounding box center [346, 277] width 60 height 11
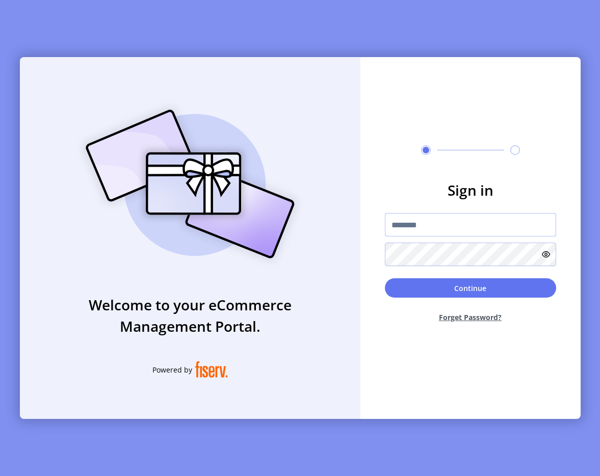
click at [428, 224] on input "text" at bounding box center [470, 224] width 171 height 23
click at [445, 88] on div "Sign in Continue Forget Password?" at bounding box center [470, 238] width 220 height 362
click at [464, 220] on input "text" at bounding box center [470, 224] width 171 height 23
click at [412, 224] on input "****" at bounding box center [470, 224] width 171 height 23
type input "**********"
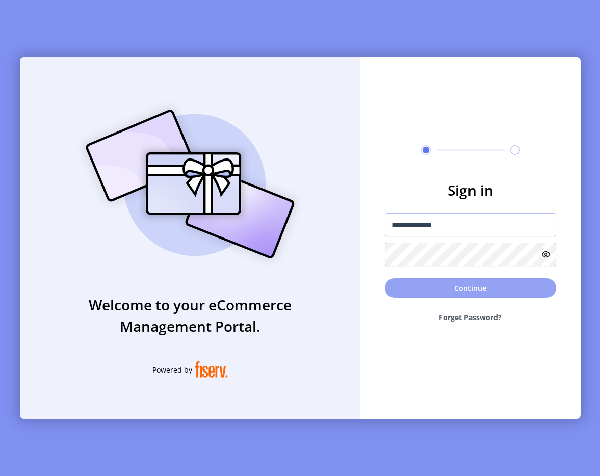
click at [464, 291] on button "Continue" at bounding box center [470, 287] width 171 height 19
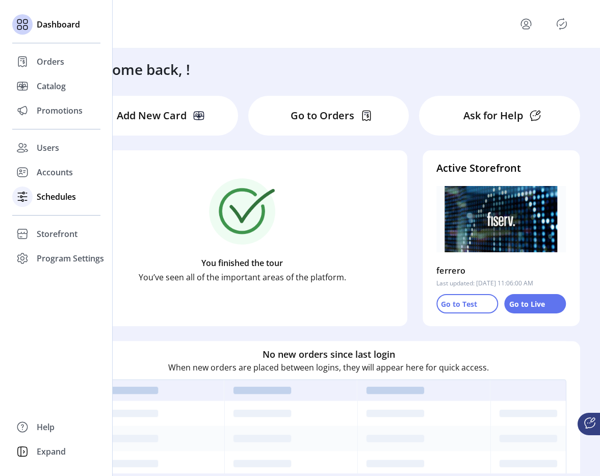
click at [47, 199] on span "Schedules" at bounding box center [56, 197] width 39 height 12
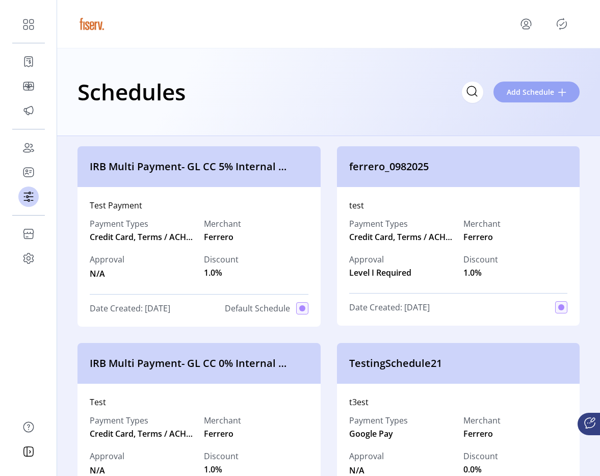
click at [534, 90] on span "Add Schedule" at bounding box center [530, 92] width 47 height 11
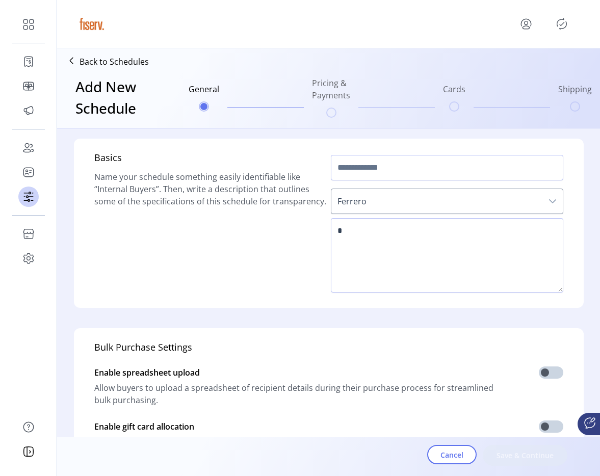
click at [379, 184] on div "Ferrero" at bounding box center [447, 201] width 232 height 34
click at [379, 175] on input "text" at bounding box center [447, 167] width 232 height 25
type input "**********"
click at [365, 221] on textarea at bounding box center [447, 255] width 232 height 74
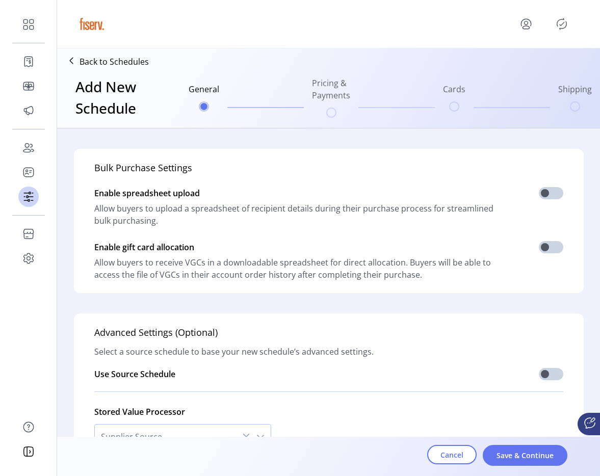
scroll to position [251, 0]
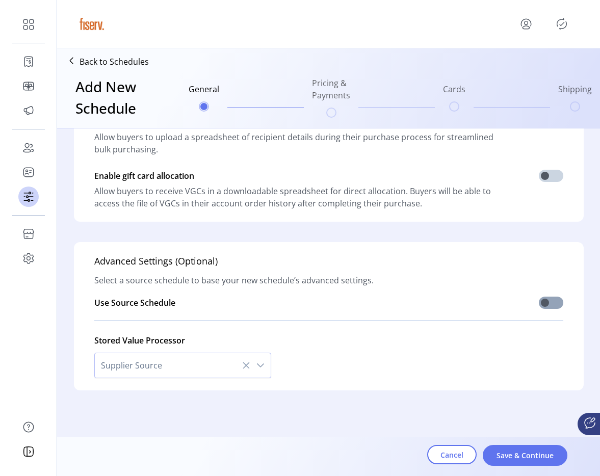
type textarea "****"
click at [544, 300] on span at bounding box center [551, 303] width 24 height 12
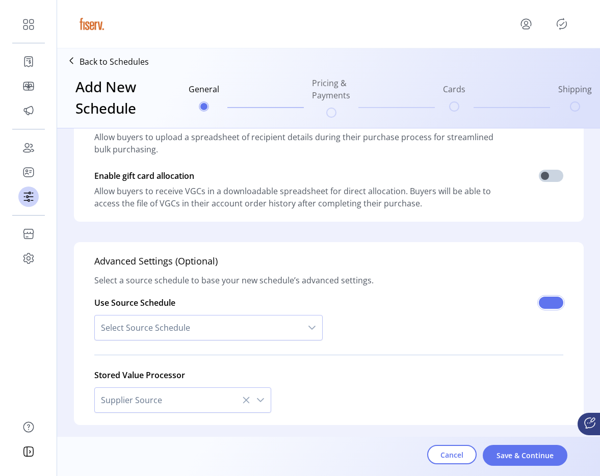
scroll to position [6, 4]
click at [193, 339] on span "Select Source Schedule" at bounding box center [198, 327] width 207 height 24
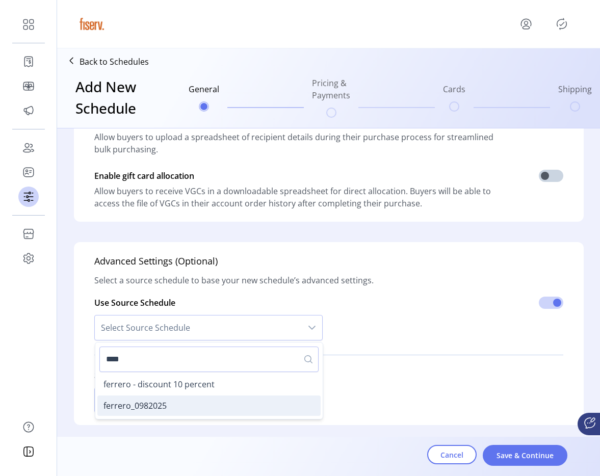
type input "****"
click at [188, 399] on li "ferrero_0982025" at bounding box center [208, 405] width 223 height 20
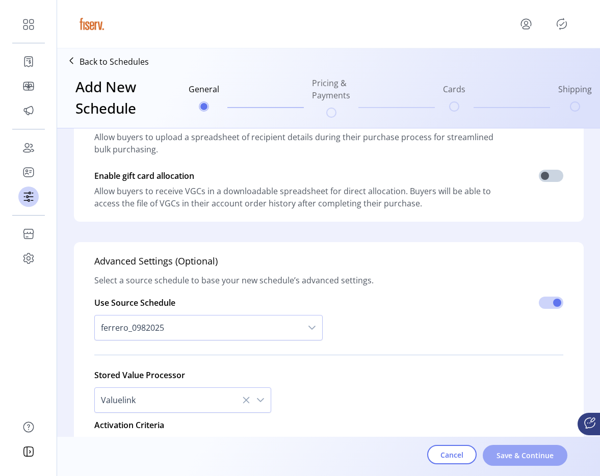
click at [505, 457] on span "Save & Continue" at bounding box center [525, 455] width 58 height 11
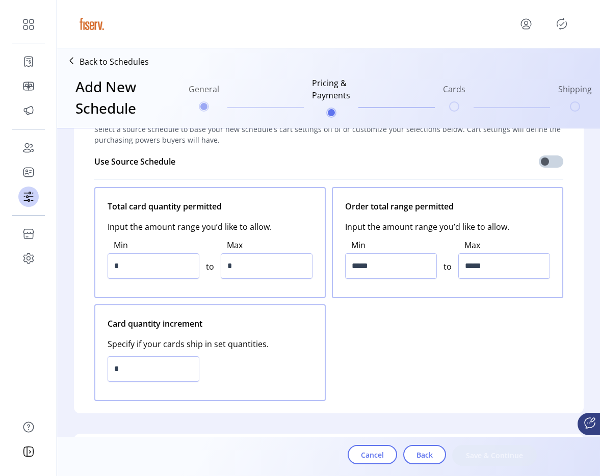
scroll to position [0, 0]
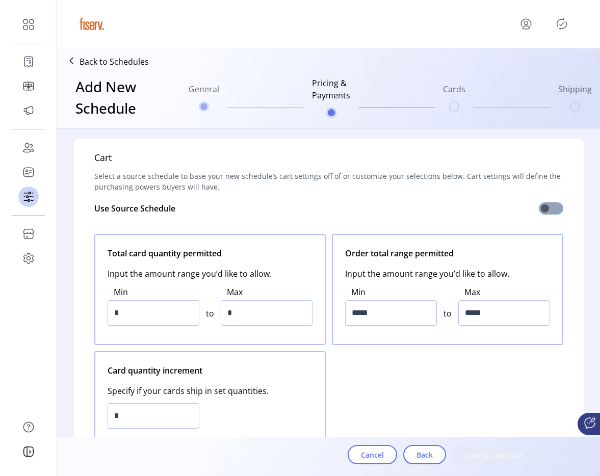
click at [539, 206] on span at bounding box center [551, 208] width 24 height 12
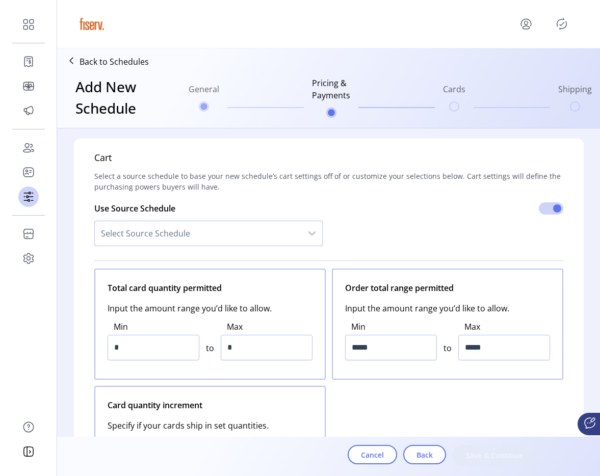
click at [211, 231] on span "Select Source Schedule" at bounding box center [198, 233] width 207 height 24
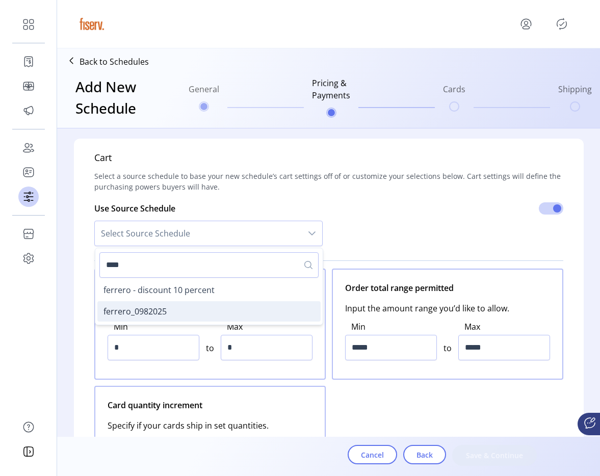
type input "****"
click at [162, 312] on span "ferrero_0982025" at bounding box center [134, 311] width 63 height 11
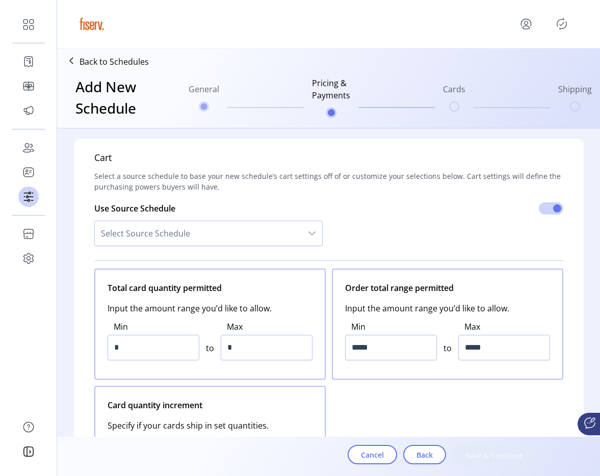
type input "*"
type input "**"
type input "*****"
type input "*******"
type input "*"
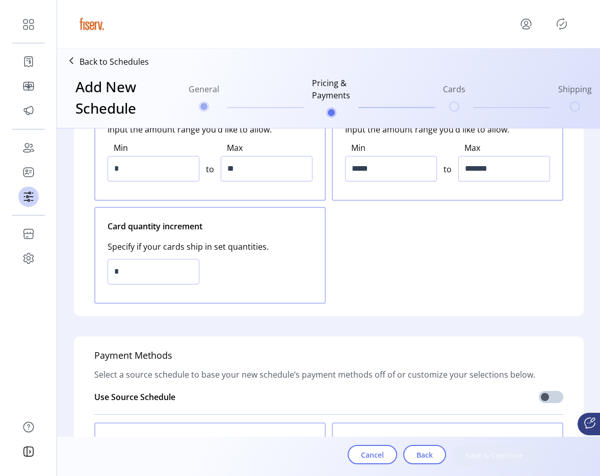
scroll to position [264, 0]
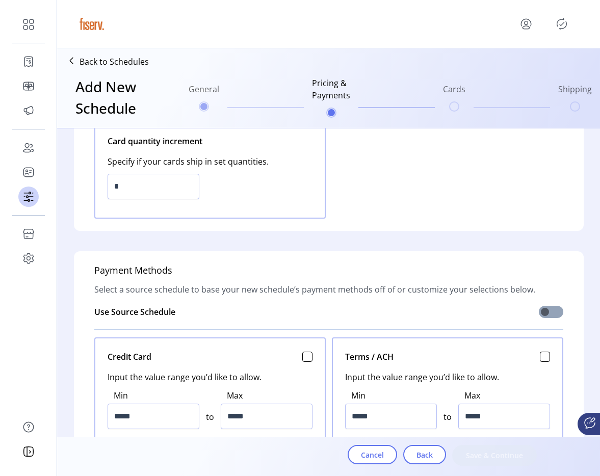
click at [557, 313] on span at bounding box center [551, 312] width 24 height 12
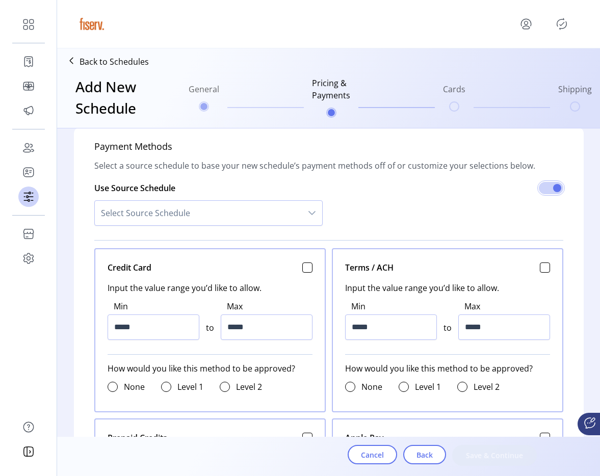
scroll to position [400, 0]
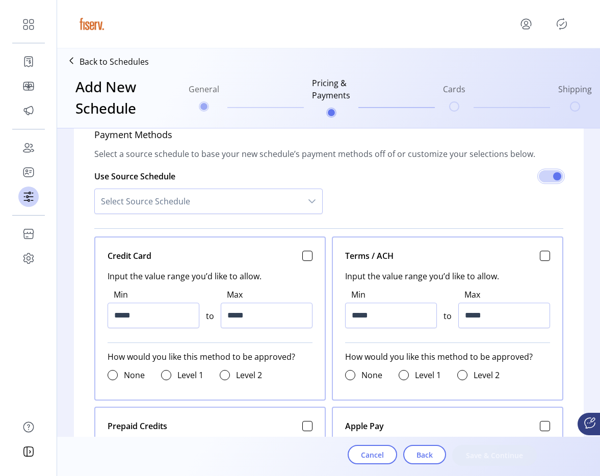
click at [190, 201] on span "Select Source Schedule" at bounding box center [198, 201] width 207 height 24
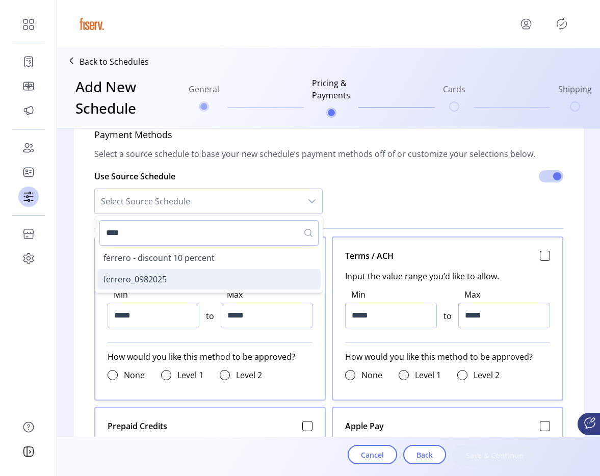
type input "****"
click at [166, 285] on li "ferrero_0982025" at bounding box center [208, 279] width 223 height 20
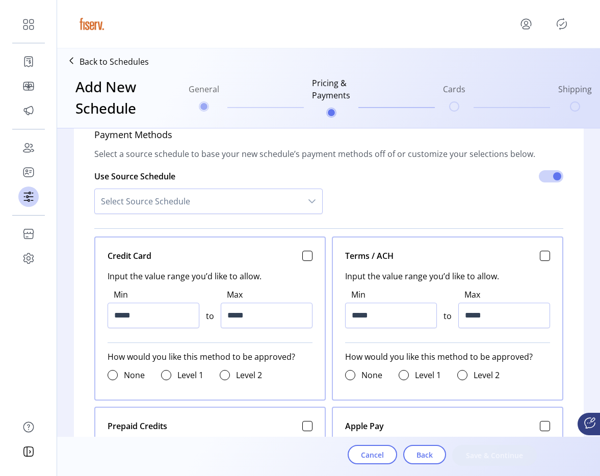
type input "*****"
type input "*********"
type input "*****"
type input "*********"
type input "*****"
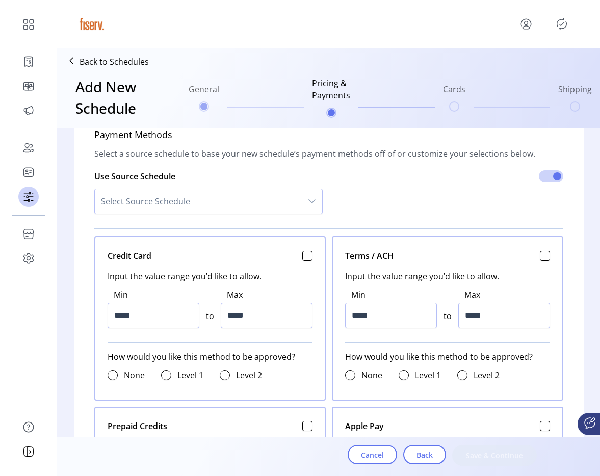
type input "**********"
type input "*****"
type input "*********"
type input "*****"
type input "*********"
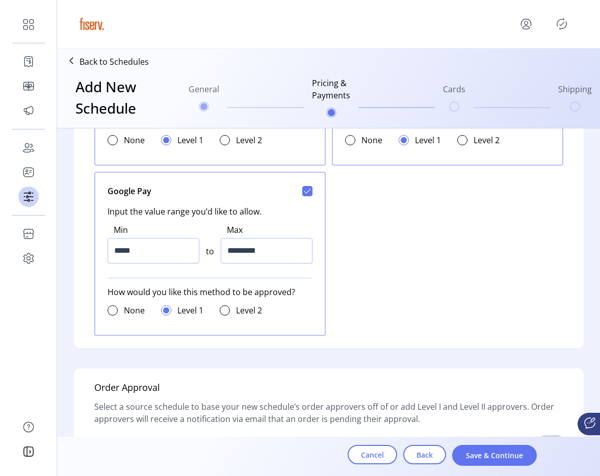
scroll to position [849, 0]
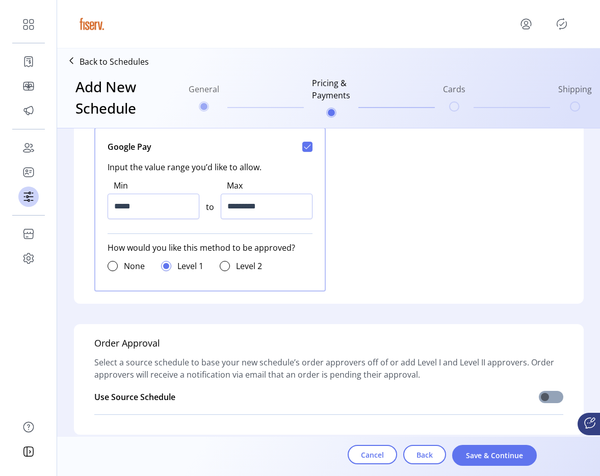
click at [554, 394] on span at bounding box center [551, 397] width 24 height 12
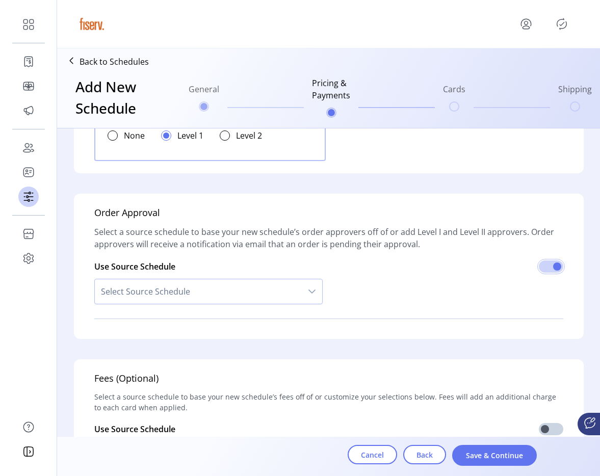
scroll to position [1019, 0]
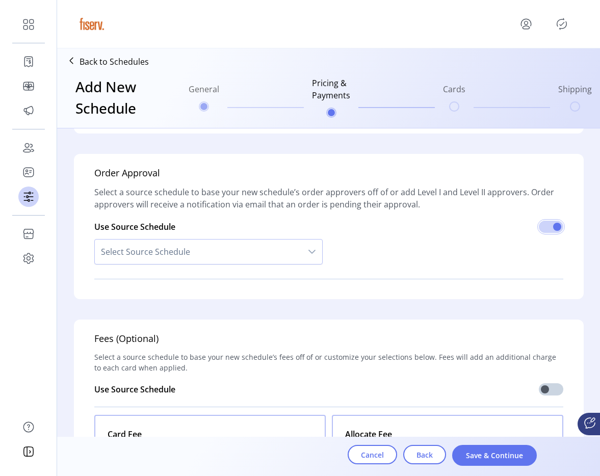
click at [249, 265] on div "Select Source Schedule" at bounding box center [208, 252] width 228 height 38
click at [243, 255] on span "Select Source Schedule" at bounding box center [198, 252] width 207 height 24
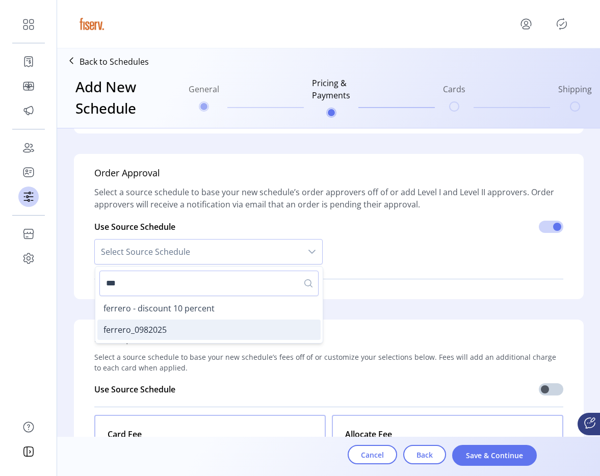
type input "***"
click at [194, 335] on li "ferrero_0982025" at bounding box center [208, 330] width 223 height 20
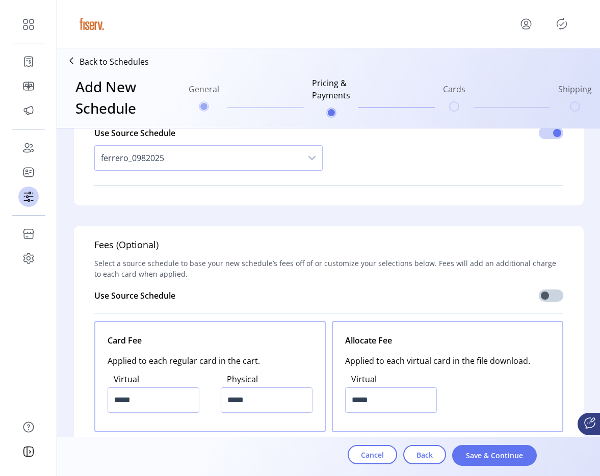
scroll to position [1172, 0]
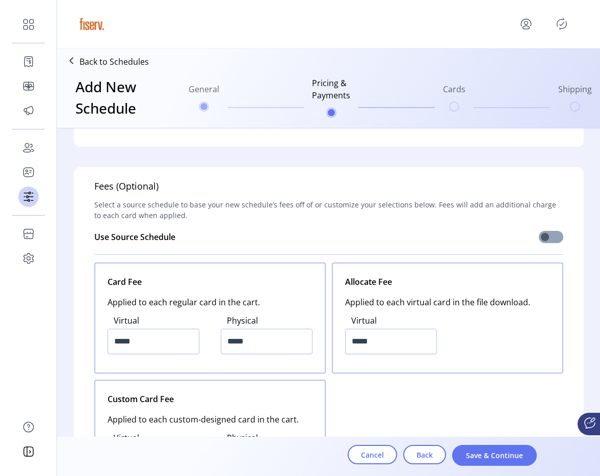
click at [546, 239] on span at bounding box center [551, 237] width 24 height 12
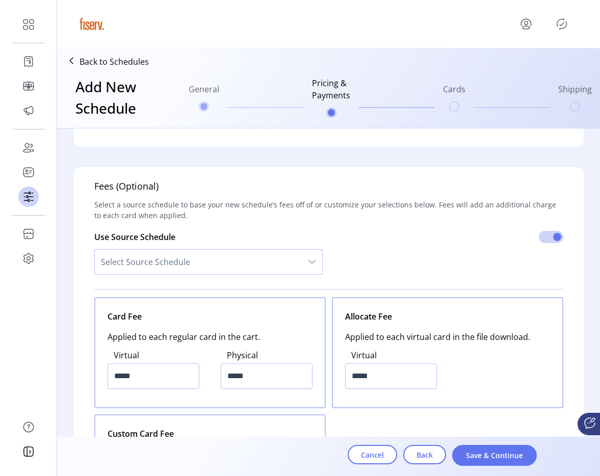
click at [191, 273] on span "Select Source Schedule" at bounding box center [198, 262] width 207 height 24
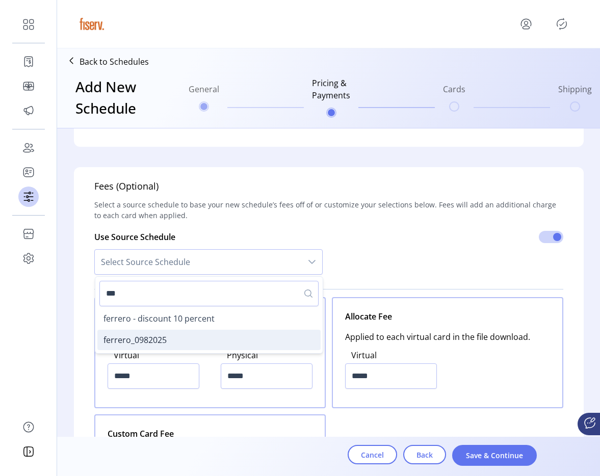
type input "***"
click at [165, 341] on li "ferrero_0982025" at bounding box center [208, 340] width 223 height 20
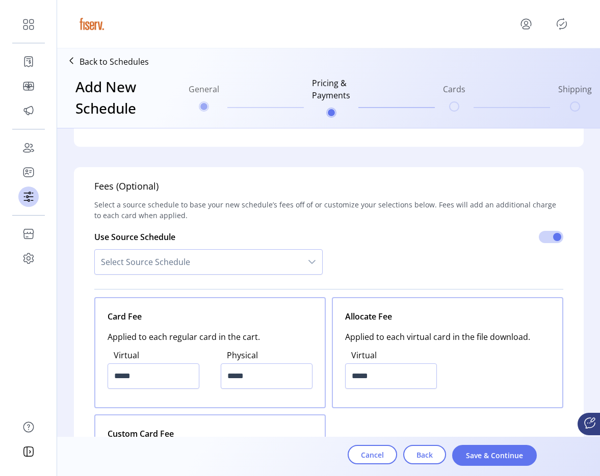
type input "*****"
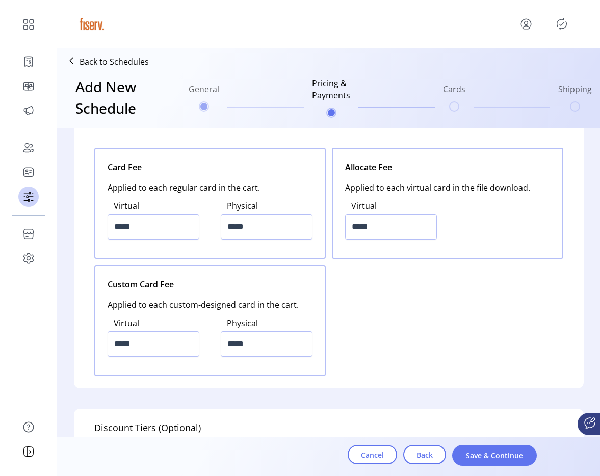
scroll to position [1410, 0]
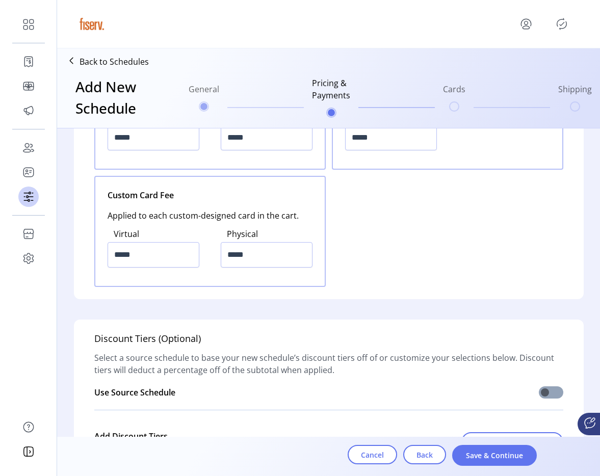
click at [547, 390] on span at bounding box center [551, 392] width 24 height 12
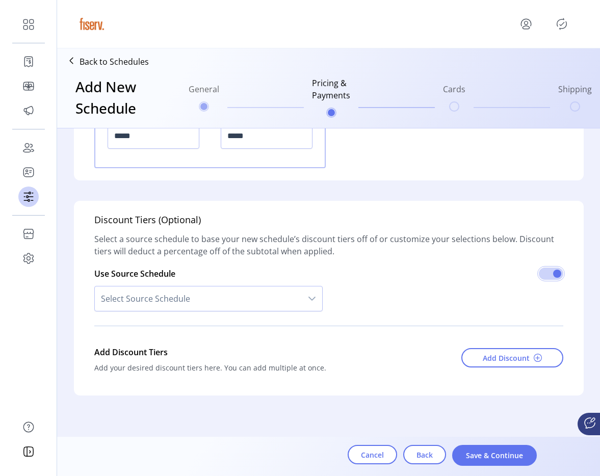
scroll to position [1534, 0]
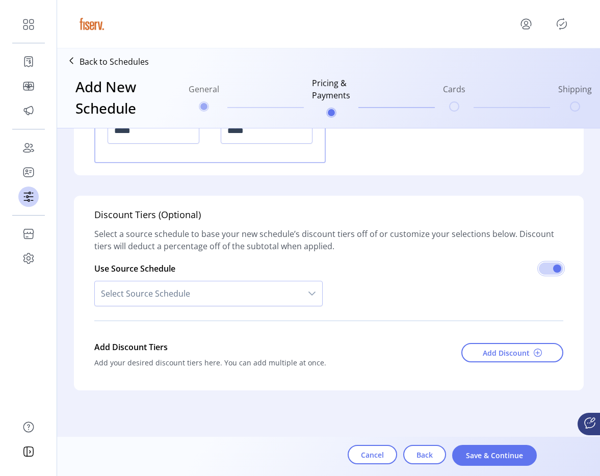
click at [214, 291] on span "Select Source Schedule" at bounding box center [198, 293] width 207 height 24
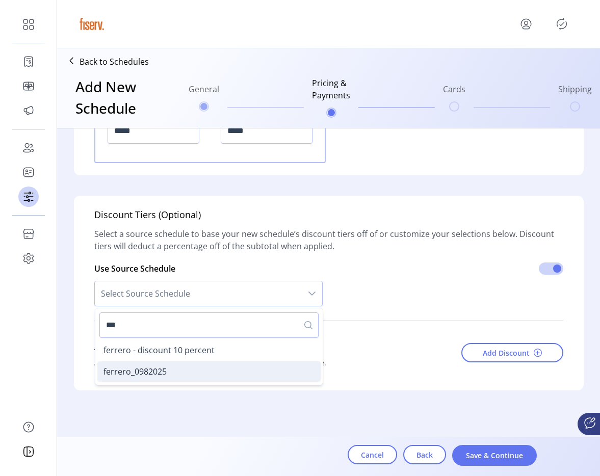
type input "***"
click at [179, 374] on li "ferrero_0982025" at bounding box center [208, 371] width 223 height 20
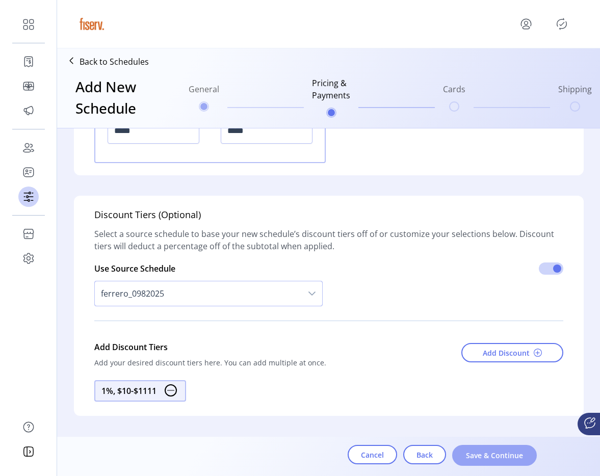
click at [501, 458] on span "Save & Continue" at bounding box center [494, 455] width 58 height 11
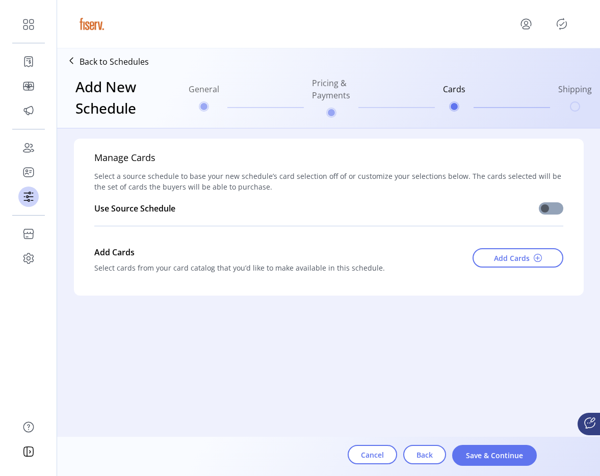
click at [550, 209] on span at bounding box center [551, 208] width 24 height 12
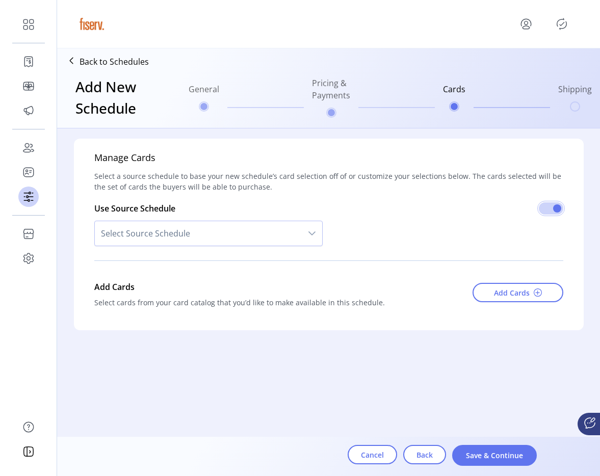
click at [233, 229] on span "Select Source Schedule" at bounding box center [198, 233] width 207 height 24
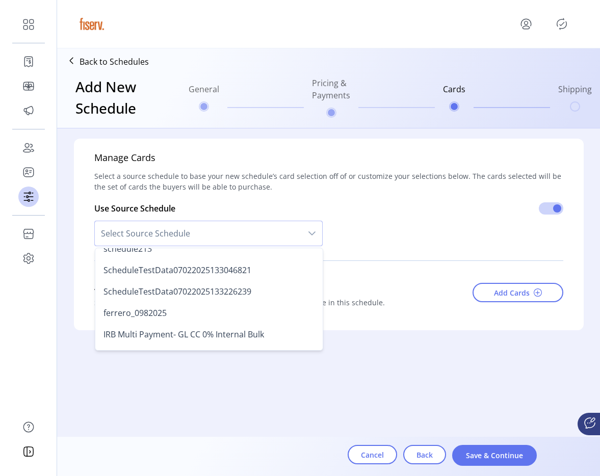
scroll to position [191, 0]
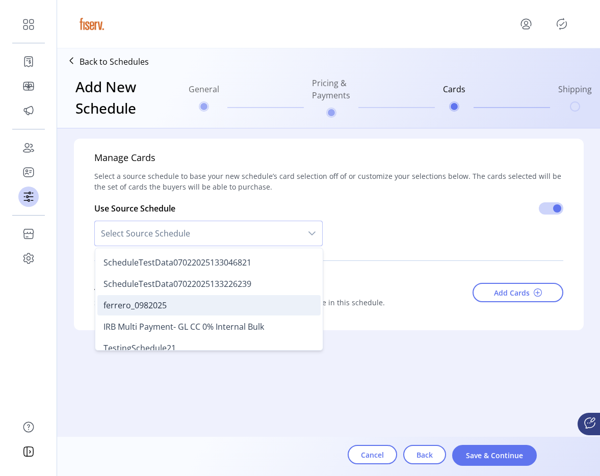
click at [150, 308] on span "ferrero_0982025" at bounding box center [134, 305] width 63 height 11
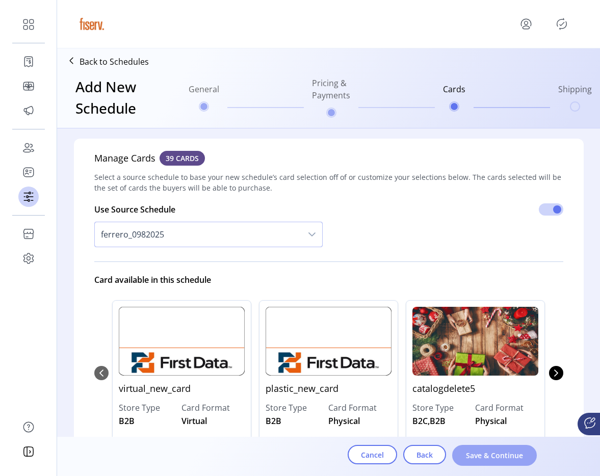
click at [486, 459] on span "Save & Continue" at bounding box center [494, 455] width 58 height 11
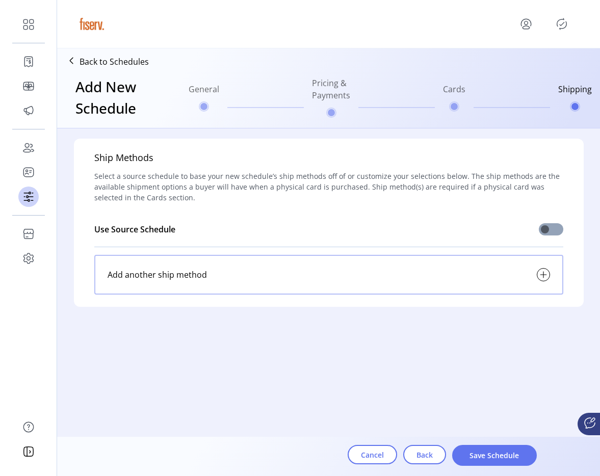
click at [561, 224] on div at bounding box center [551, 229] width 24 height 12
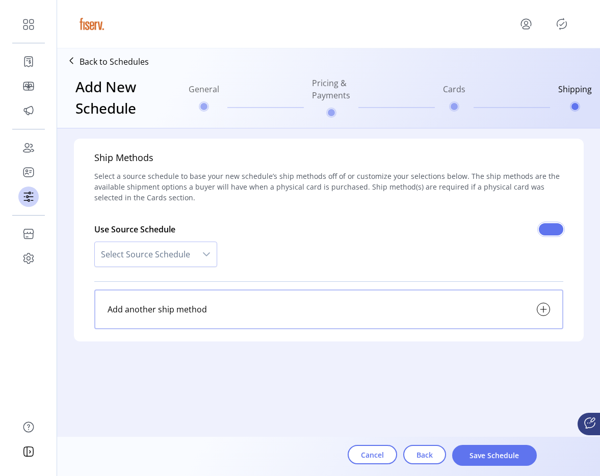
scroll to position [6, 4]
click at [199, 258] on div "dropdown trigger" at bounding box center [206, 254] width 20 height 24
type input "****"
click at [166, 333] on li "ferrero_0982025" at bounding box center [158, 332] width 123 height 20
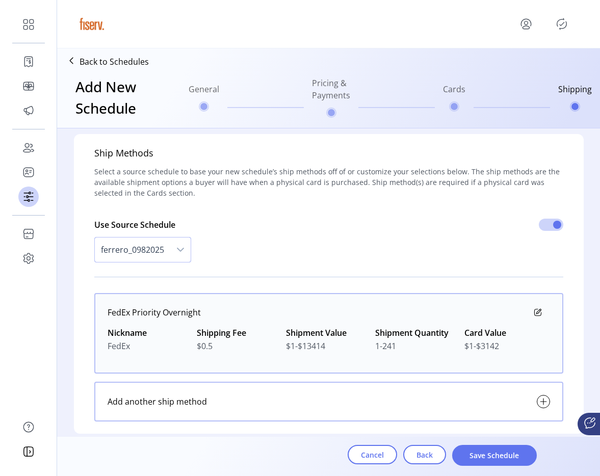
scroll to position [0, 0]
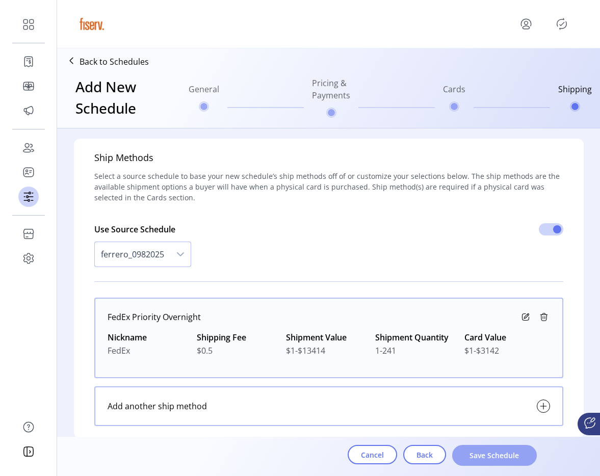
click at [479, 459] on span "Save Schedule" at bounding box center [494, 455] width 58 height 11
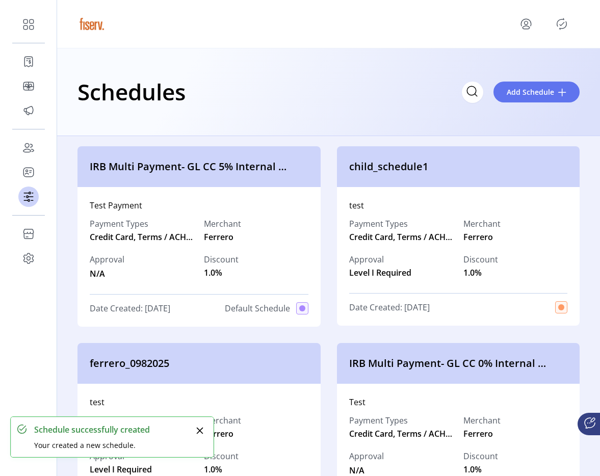
click at [565, 23] on icon "Publisher Panel" at bounding box center [561, 24] width 16 height 16
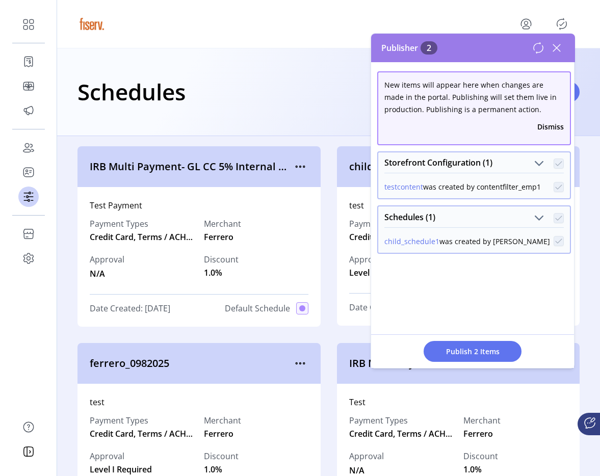
click at [480, 356] on span "Publish 2 Items" at bounding box center [472, 351] width 71 height 11
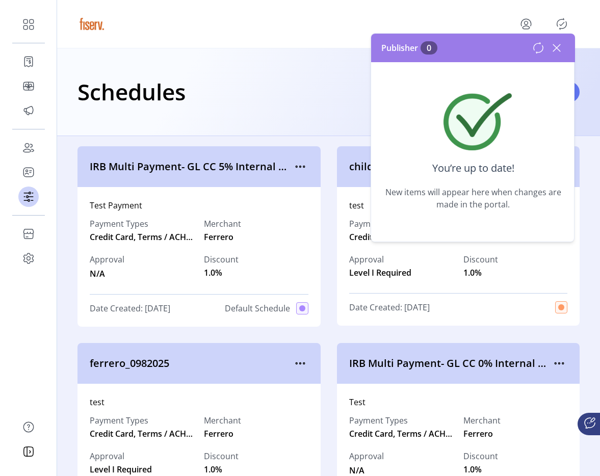
click at [550, 46] on icon at bounding box center [556, 48] width 16 height 16
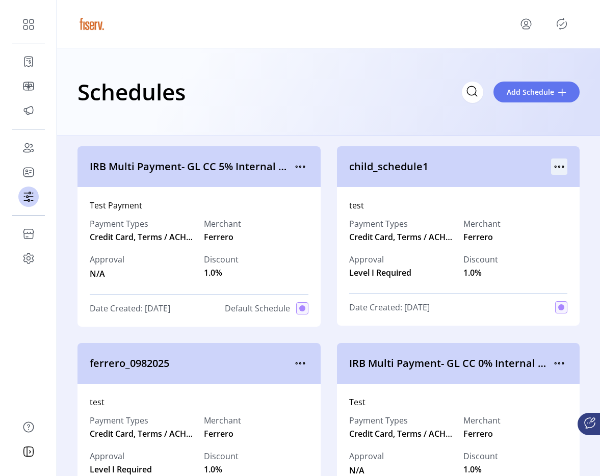
click at [559, 171] on icon "menu" at bounding box center [559, 166] width 16 height 16
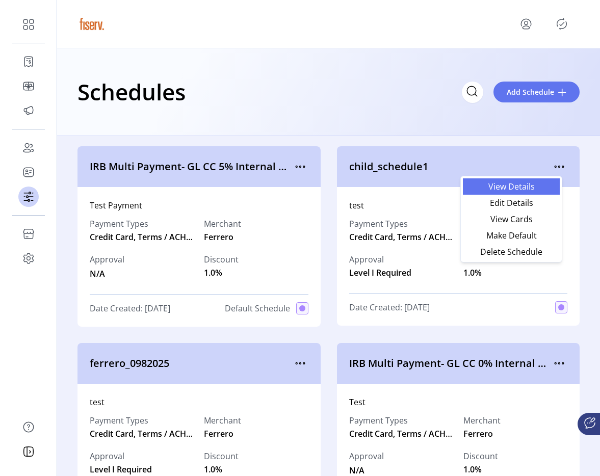
click at [520, 190] on span "View Details" at bounding box center [511, 186] width 85 height 8
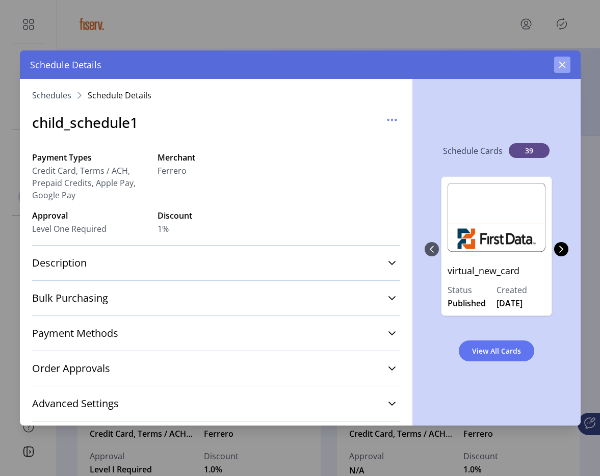
click at [556, 69] on button "button" at bounding box center [562, 65] width 16 height 16
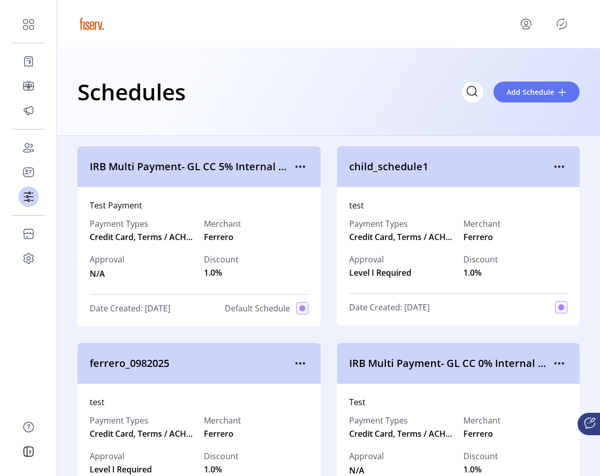
click at [260, 125] on div "Schedules Add Schedule" at bounding box center [328, 92] width 543 height 88
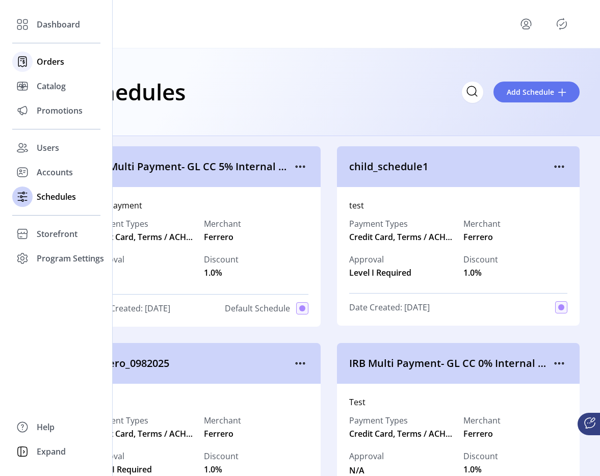
click at [53, 59] on span "Orders" at bounding box center [51, 62] width 28 height 12
